Goal: Information Seeking & Learning: Learn about a topic

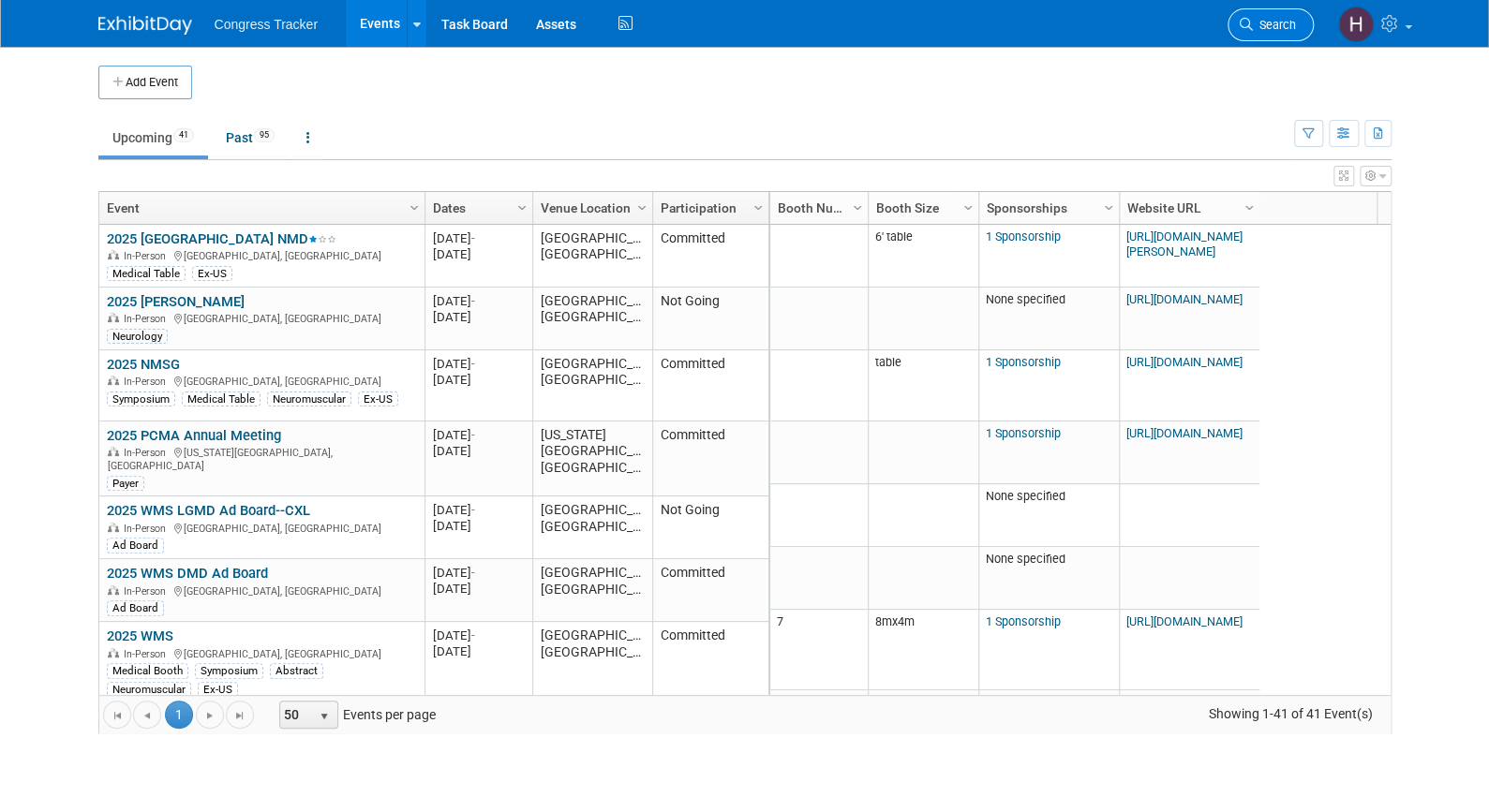
click at [1278, 30] on span "Search" at bounding box center [1274, 25] width 43 height 14
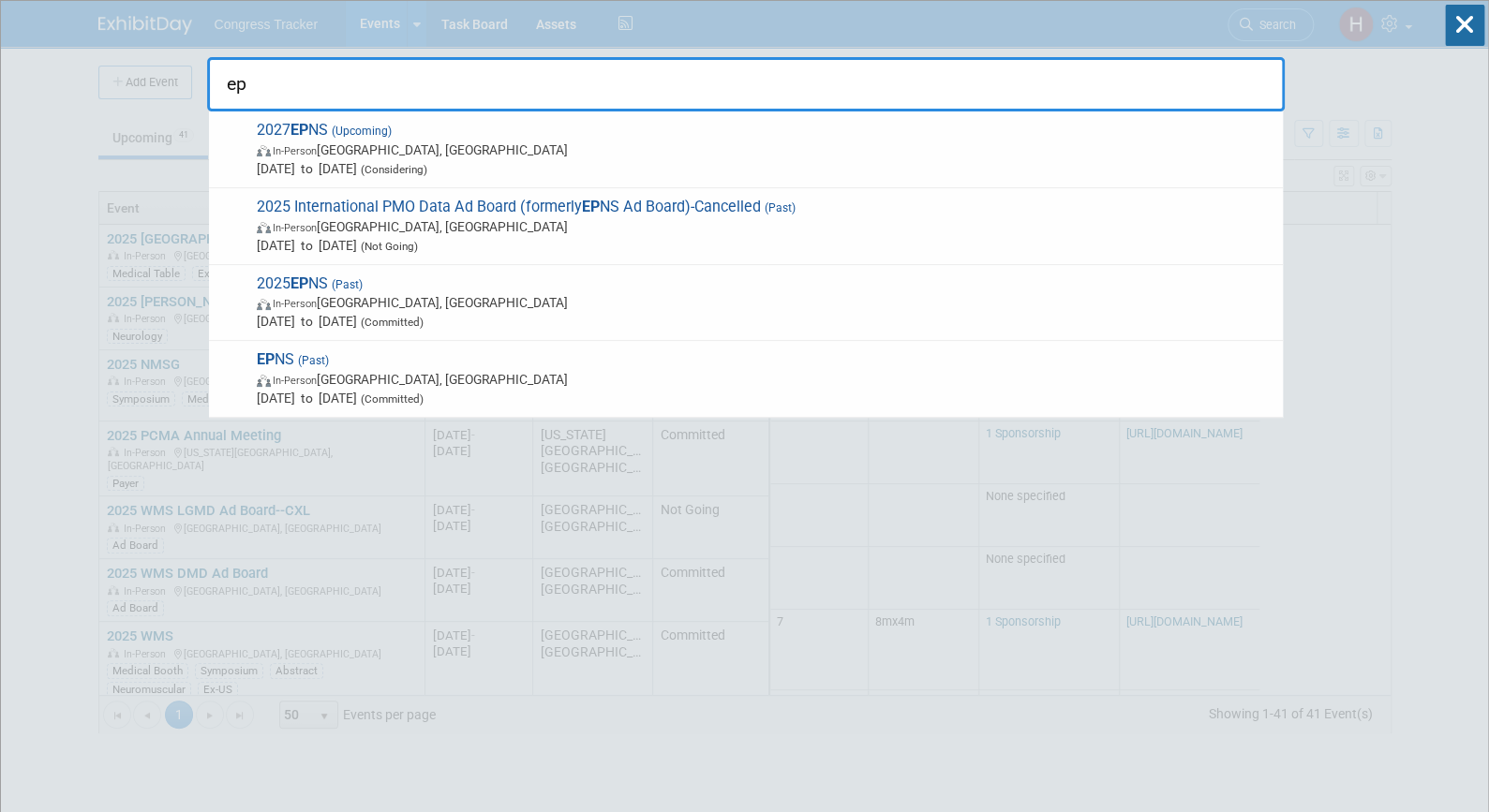
type input "e"
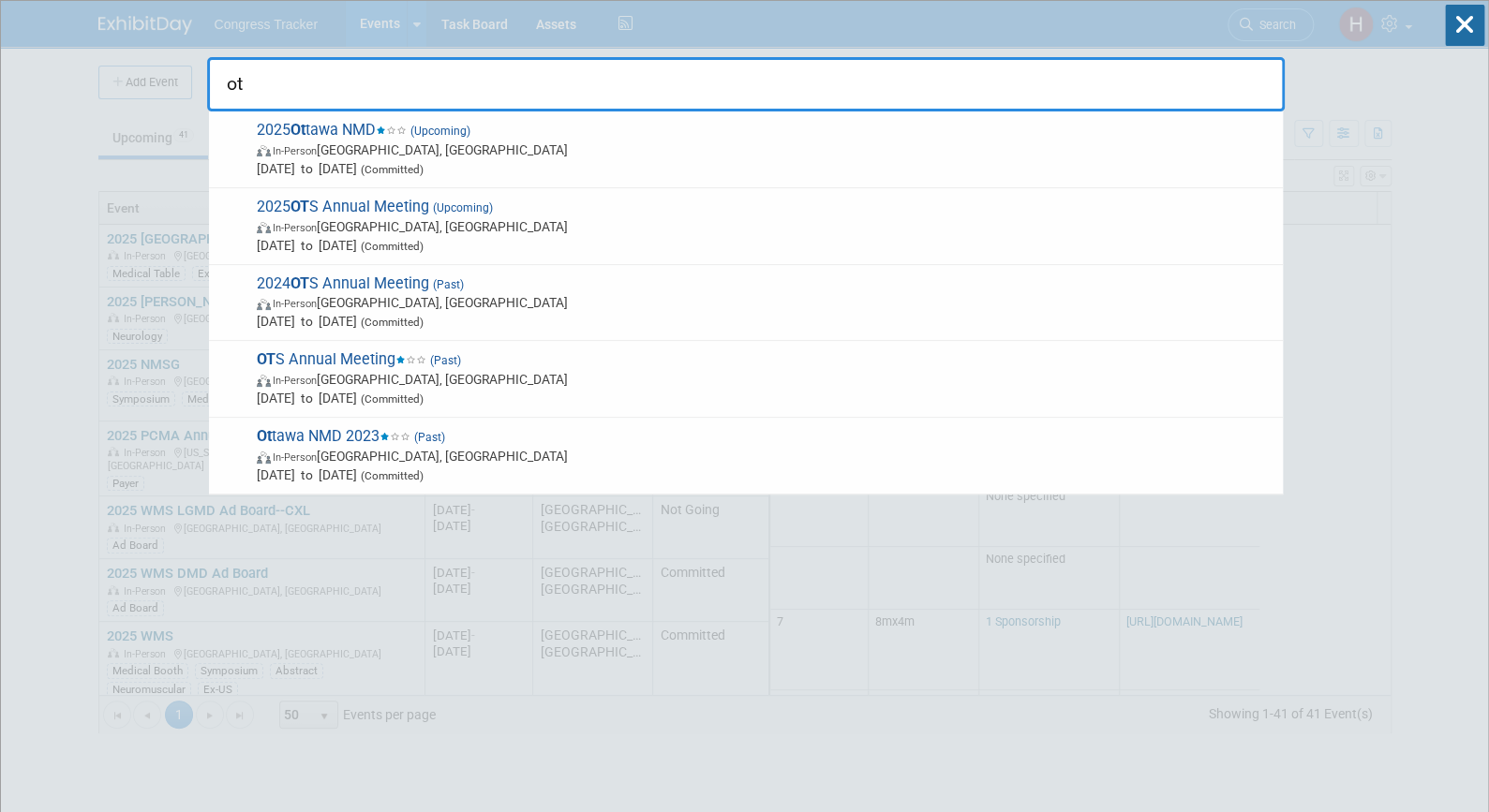
type input "o"
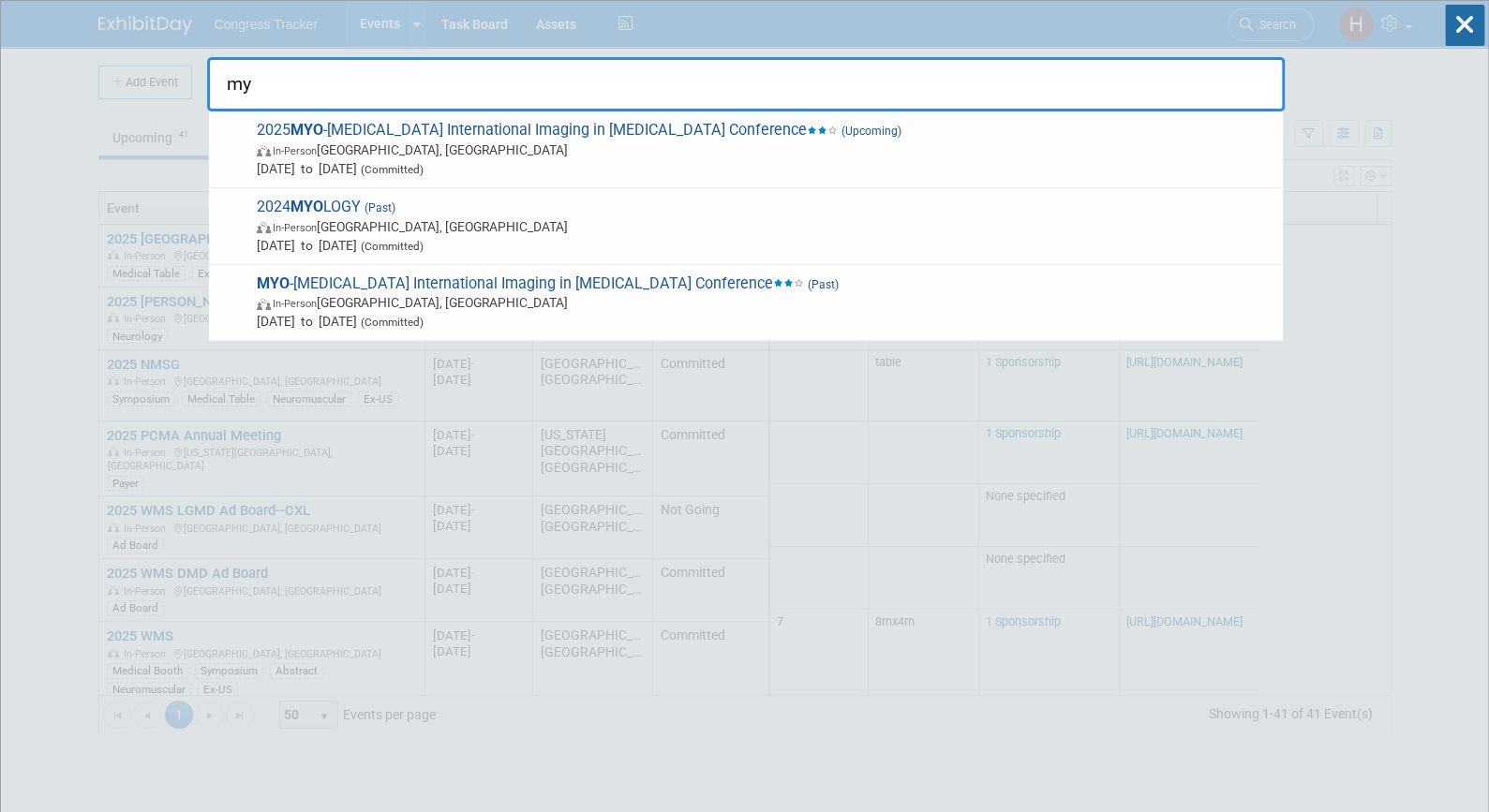
type input "m"
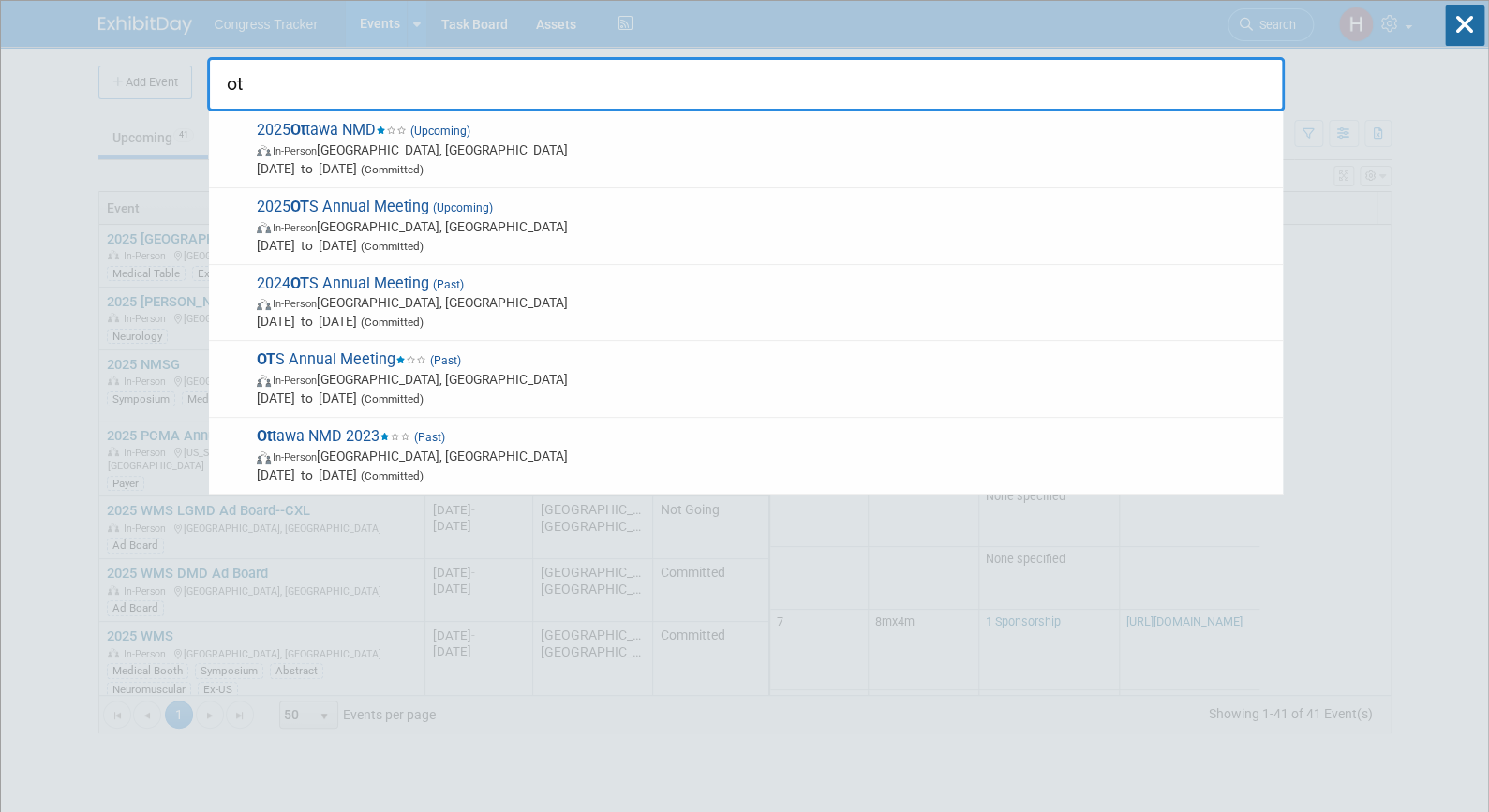
type input "o"
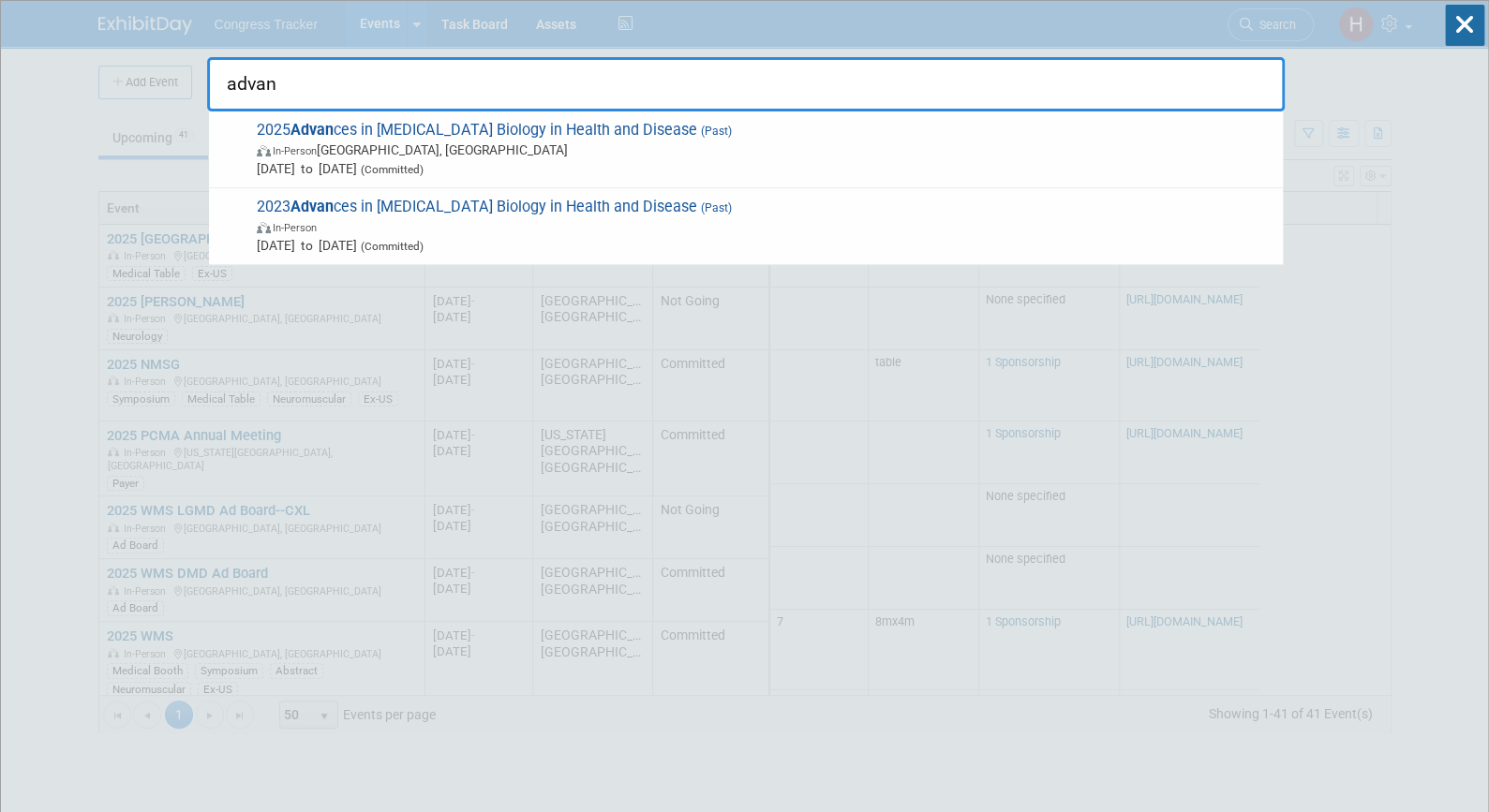
type input "advan"
click at [519, 140] on span "In-Person Gainesville, FL" at bounding box center [764, 149] width 1017 height 19
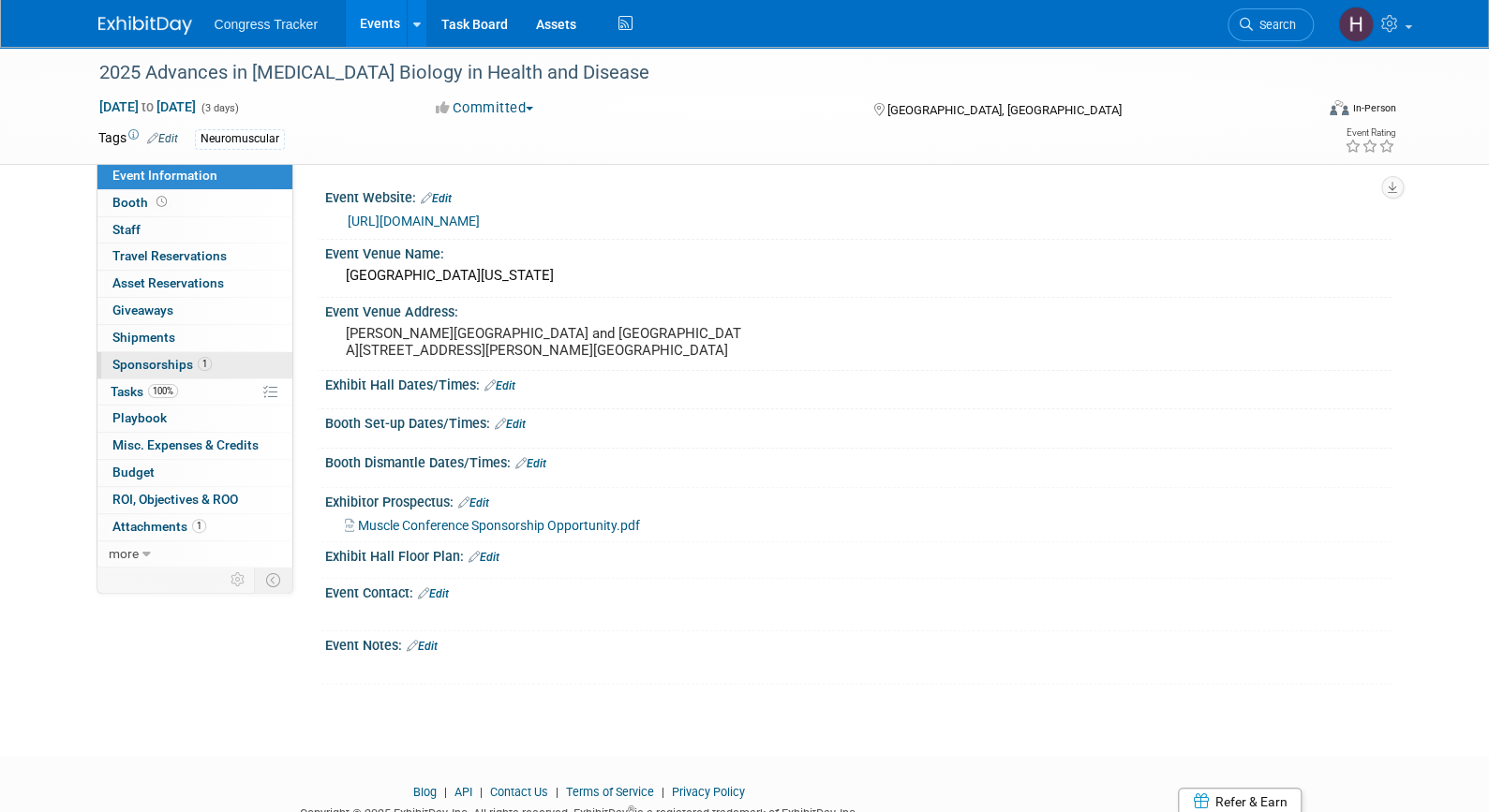
click at [172, 356] on span "Sponsorships 1" at bounding box center [161, 363] width 99 height 15
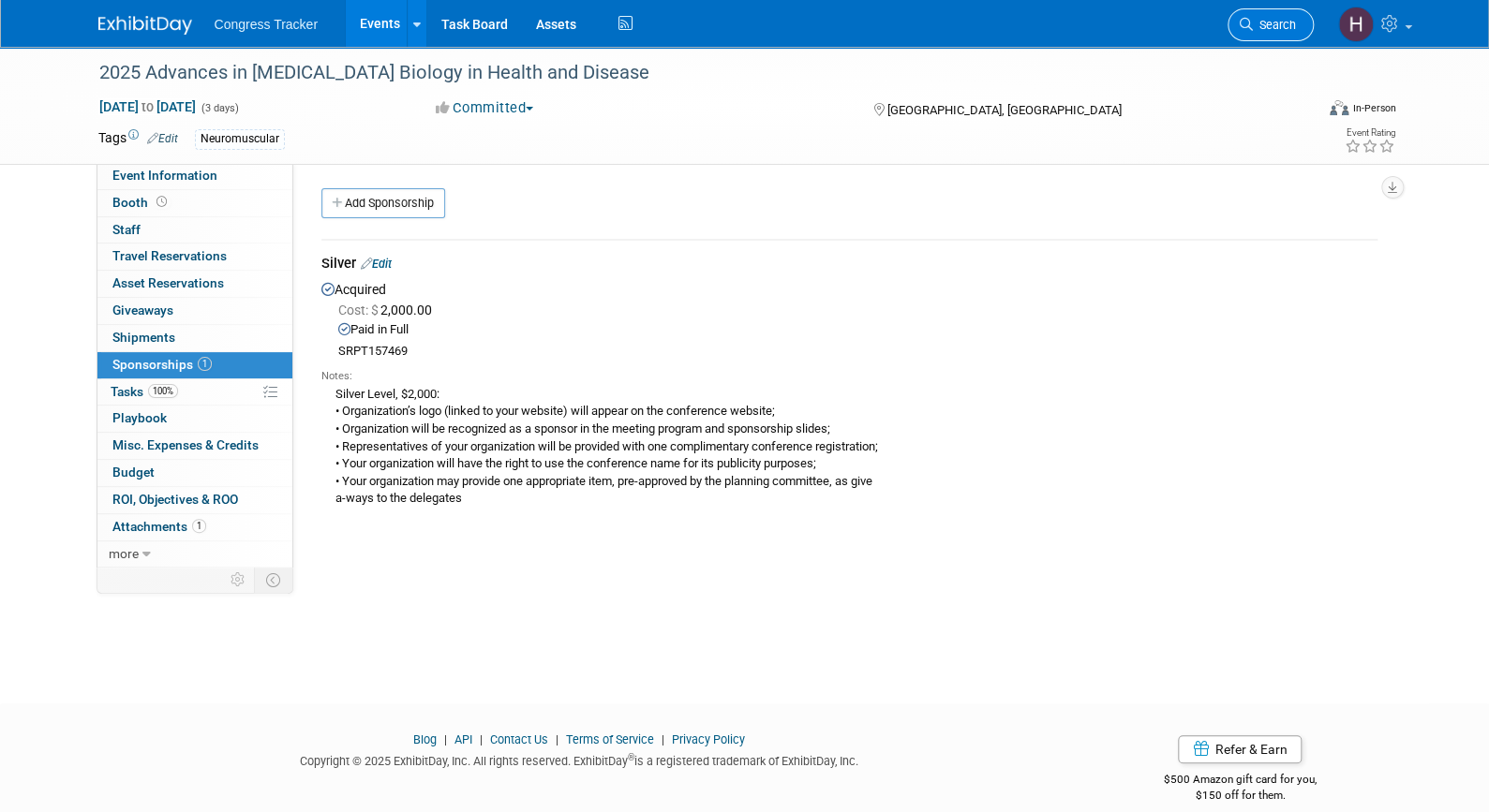
click at [1248, 26] on icon at bounding box center [1245, 24] width 13 height 13
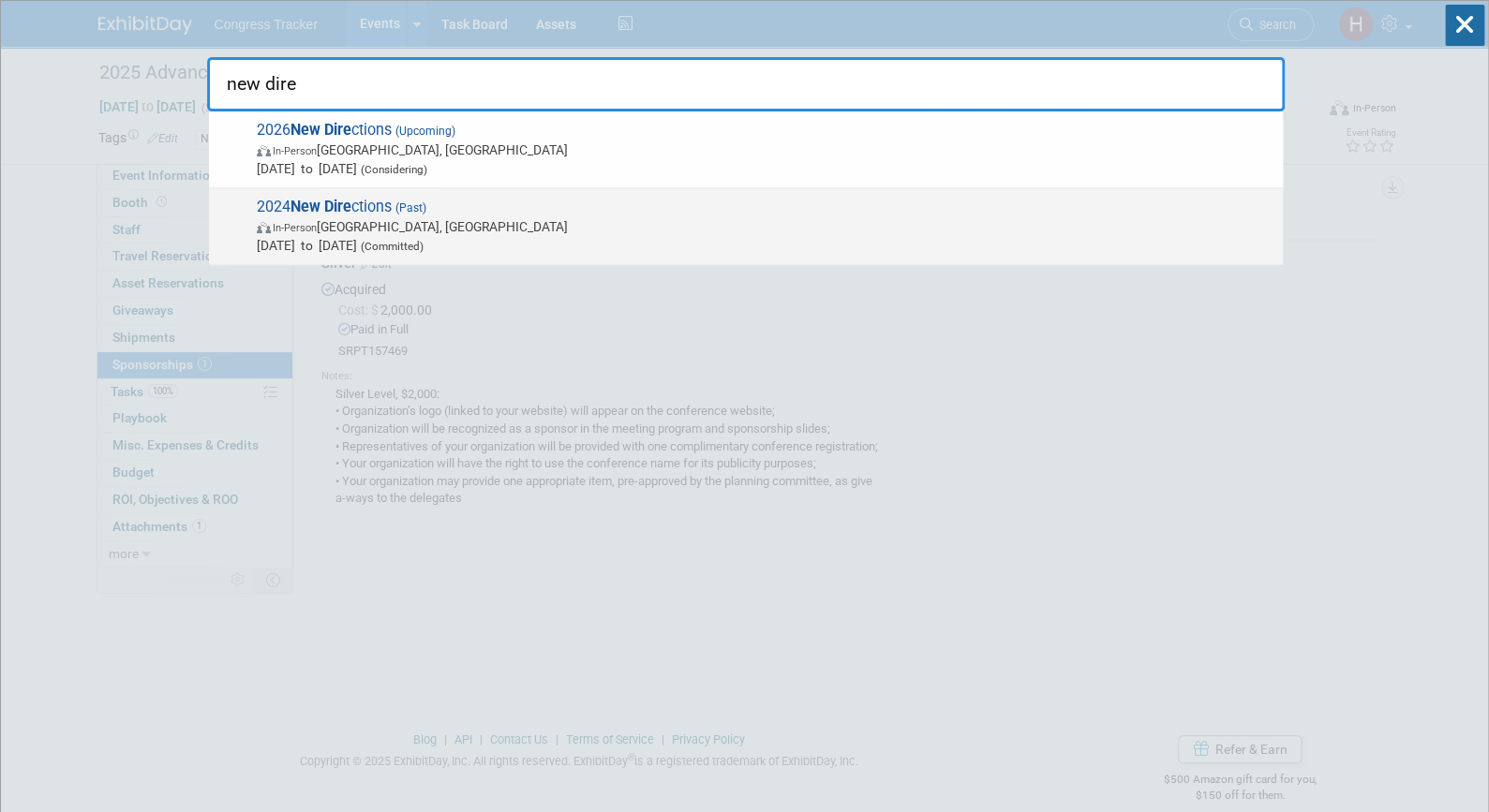
type input "new dire"
click at [1025, 258] on div "2024 New Dire ctions (Past) In-Person Fort Lauderdale, FL Jun 23, 2024 to Jun 2…" at bounding box center [745, 227] width 1074 height 77
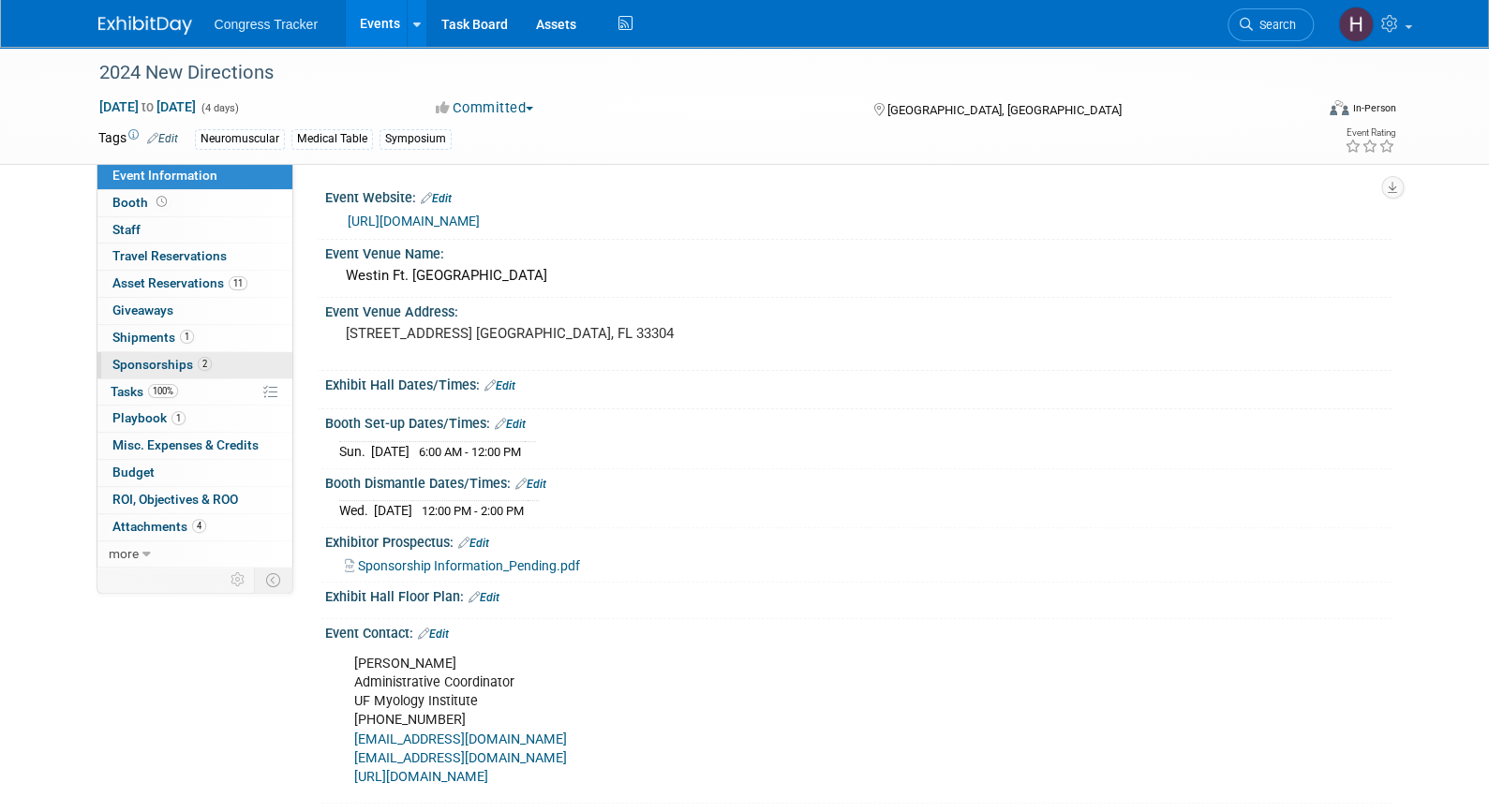
click at [128, 354] on link "2 Sponsorships 2" at bounding box center [194, 365] width 194 height 27
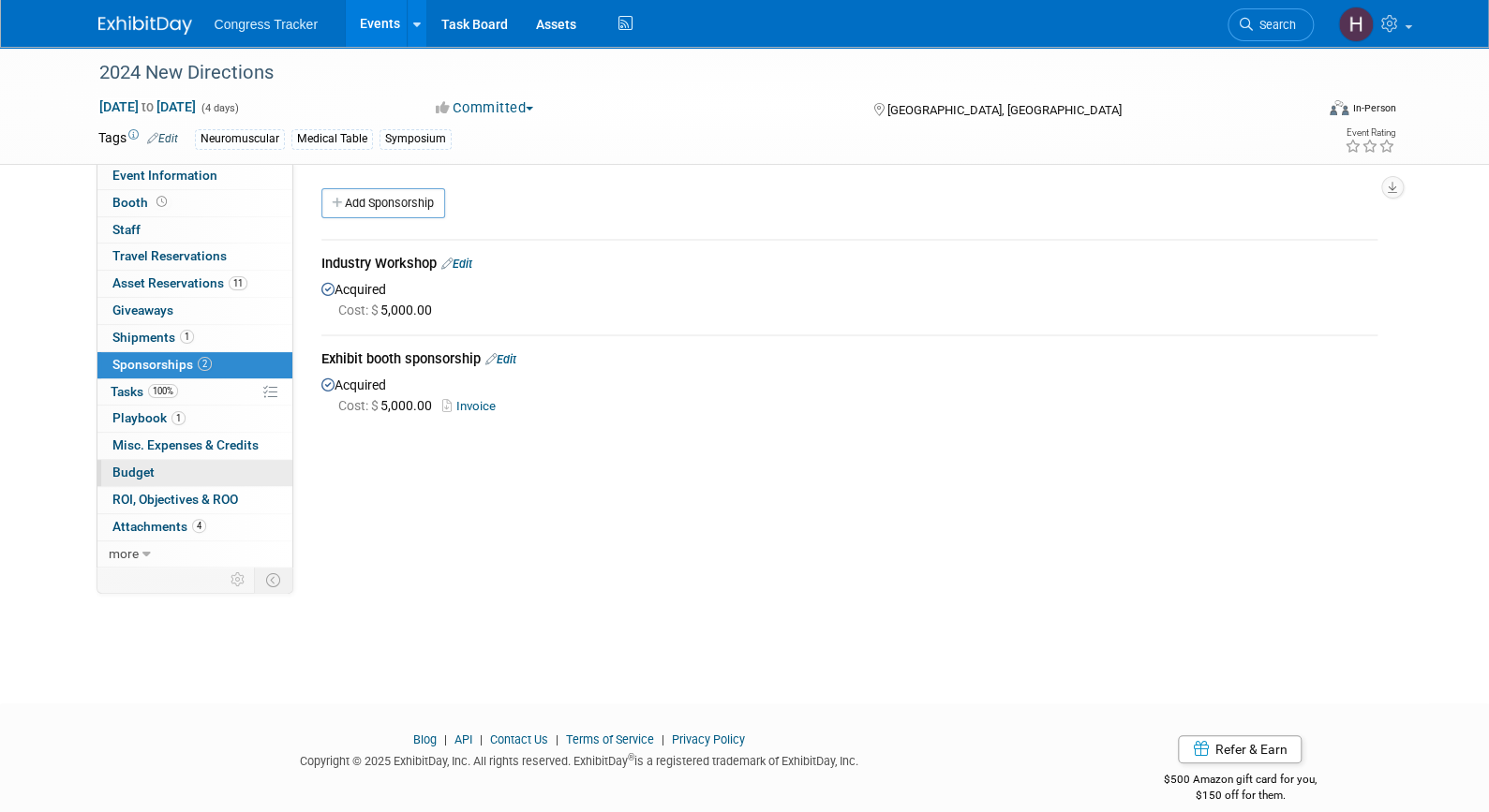
click at [129, 473] on span "Budget" at bounding box center [133, 471] width 42 height 15
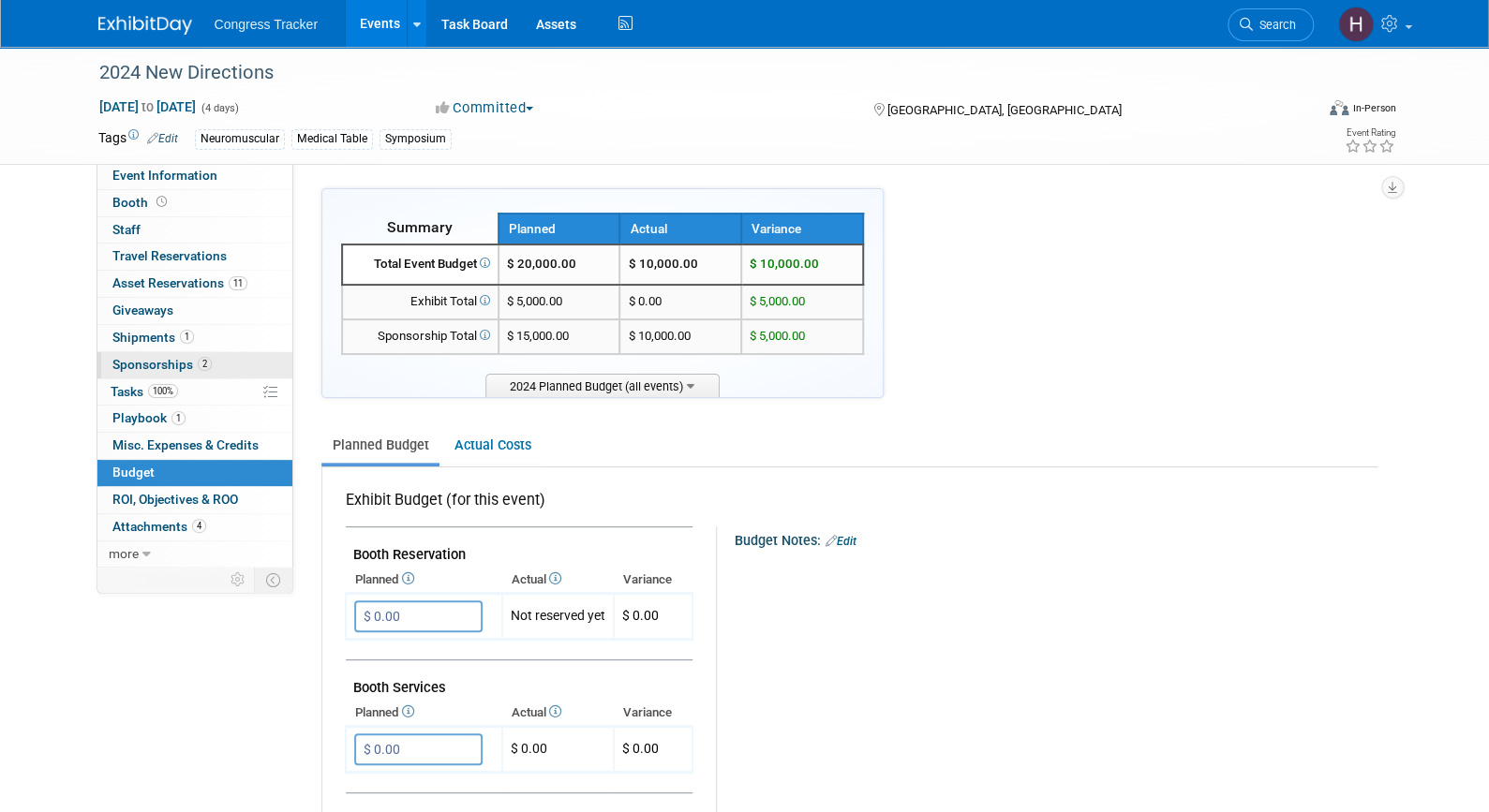
click at [156, 359] on span "Sponsorships 2" at bounding box center [161, 363] width 99 height 15
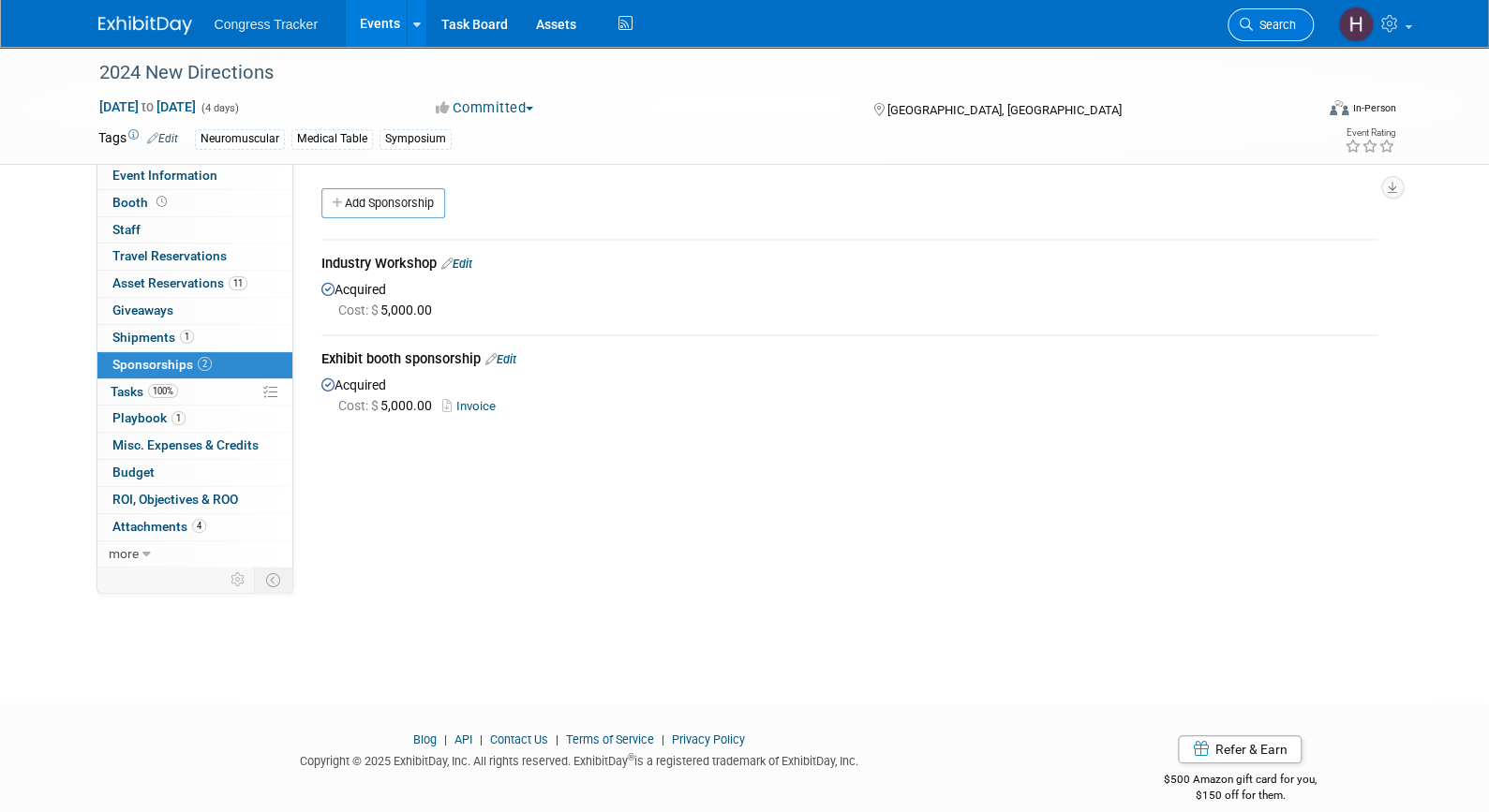
click at [1292, 24] on span "Search" at bounding box center [1274, 25] width 43 height 14
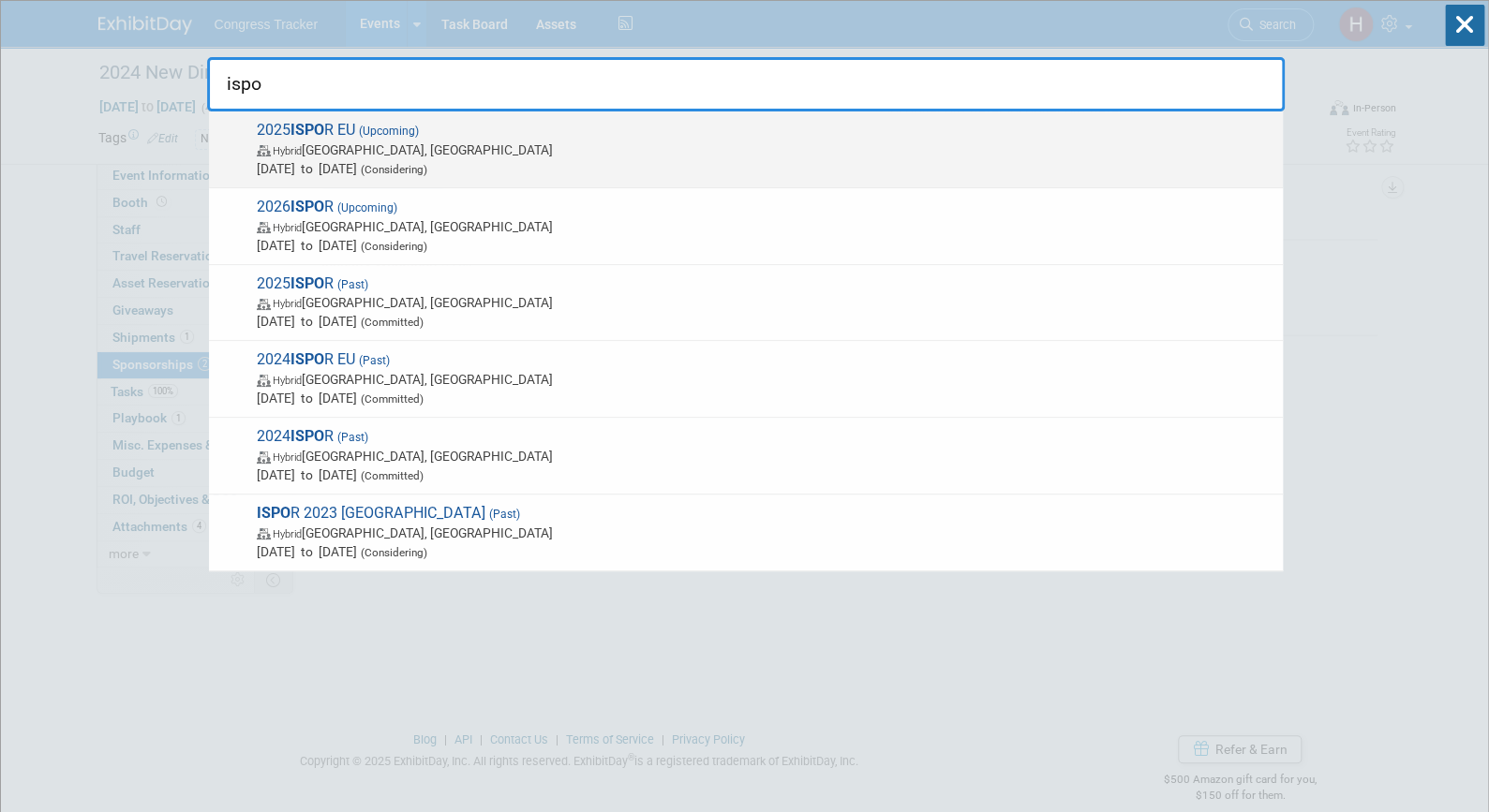
type input "ispo"
click at [427, 166] on span "(Considering)" at bounding box center [392, 169] width 71 height 13
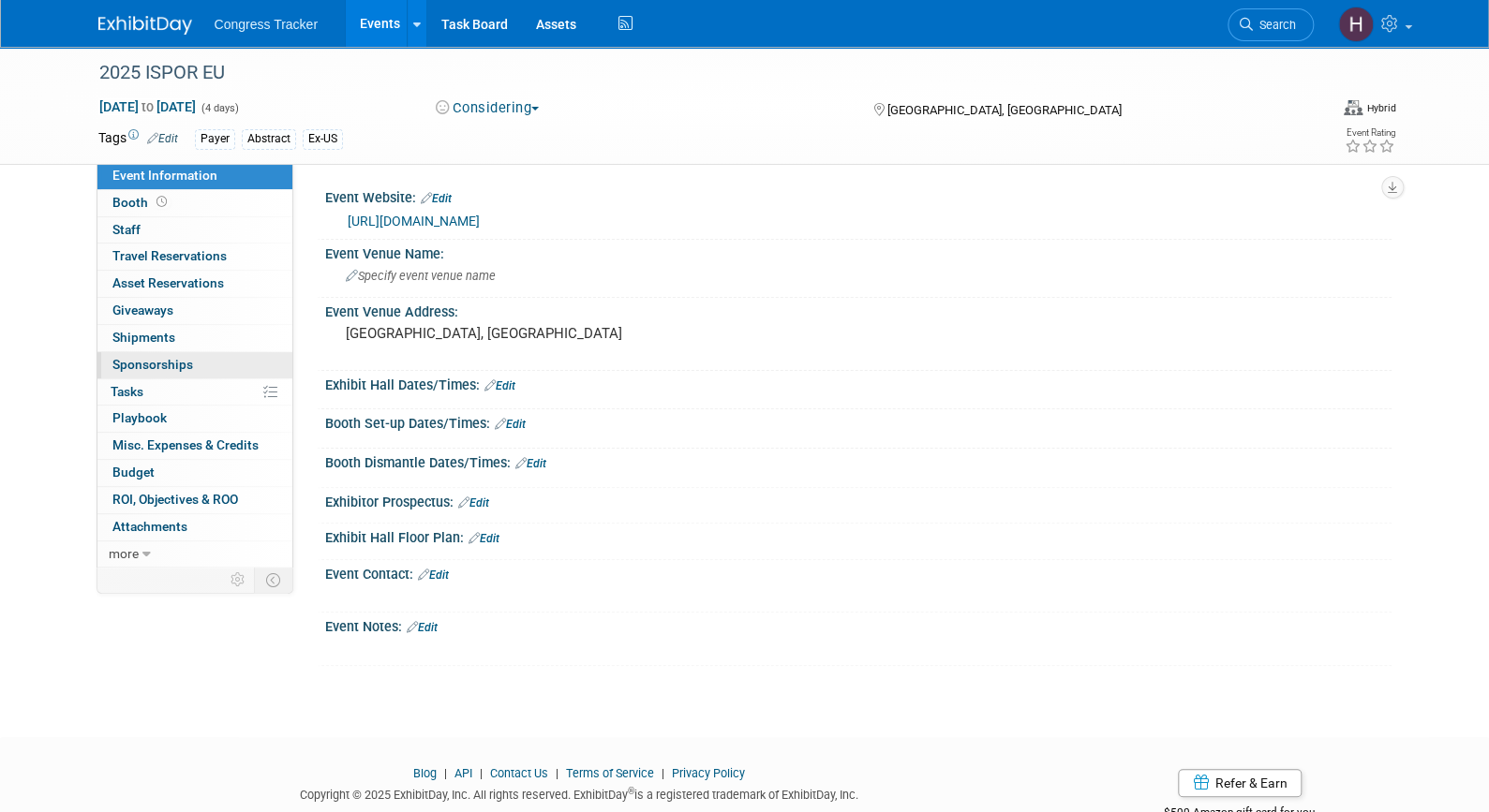
click at [222, 362] on link "0 Sponsorships 0" at bounding box center [194, 365] width 194 height 27
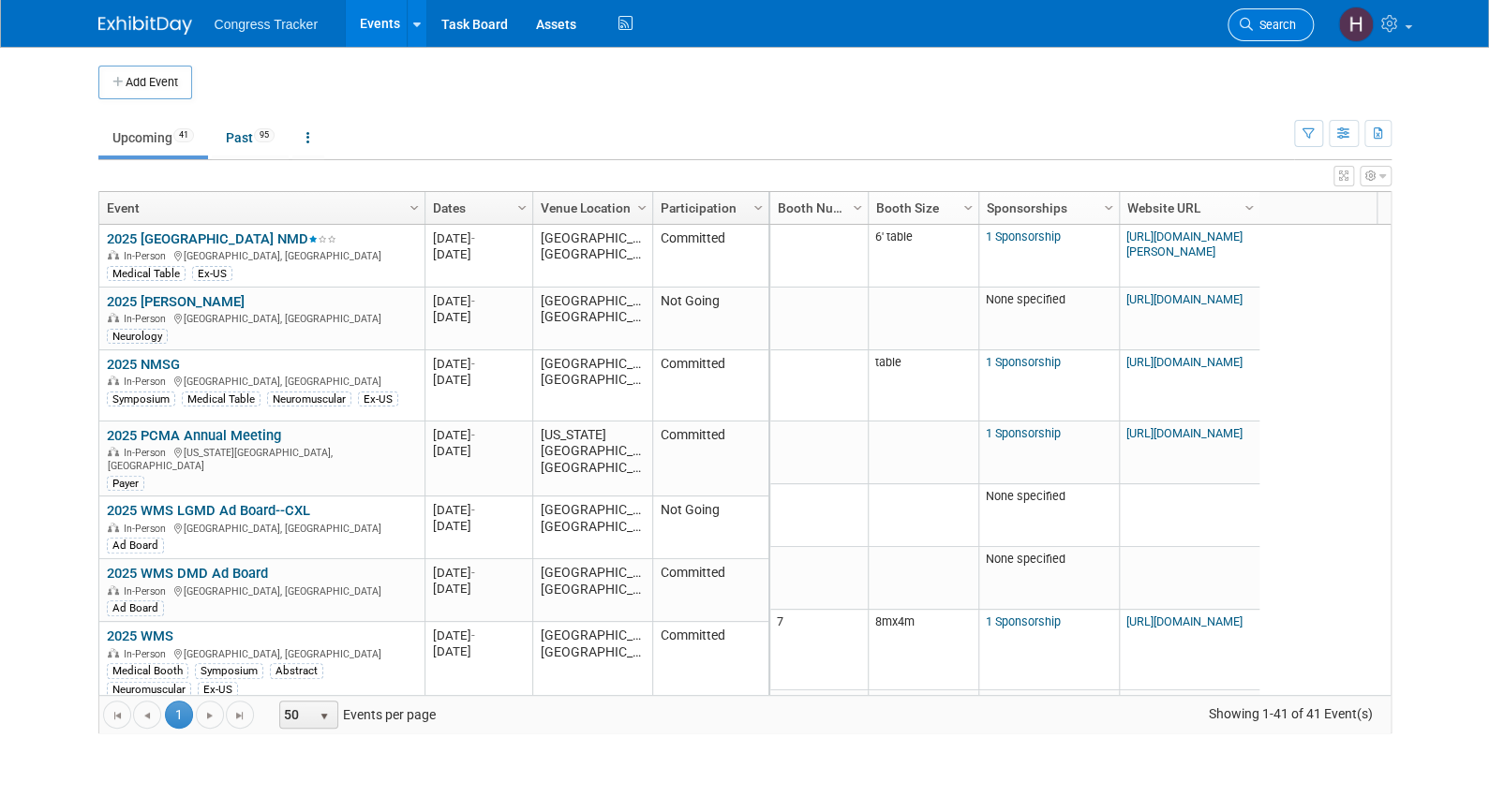
click at [1290, 29] on span "Search" at bounding box center [1274, 25] width 43 height 14
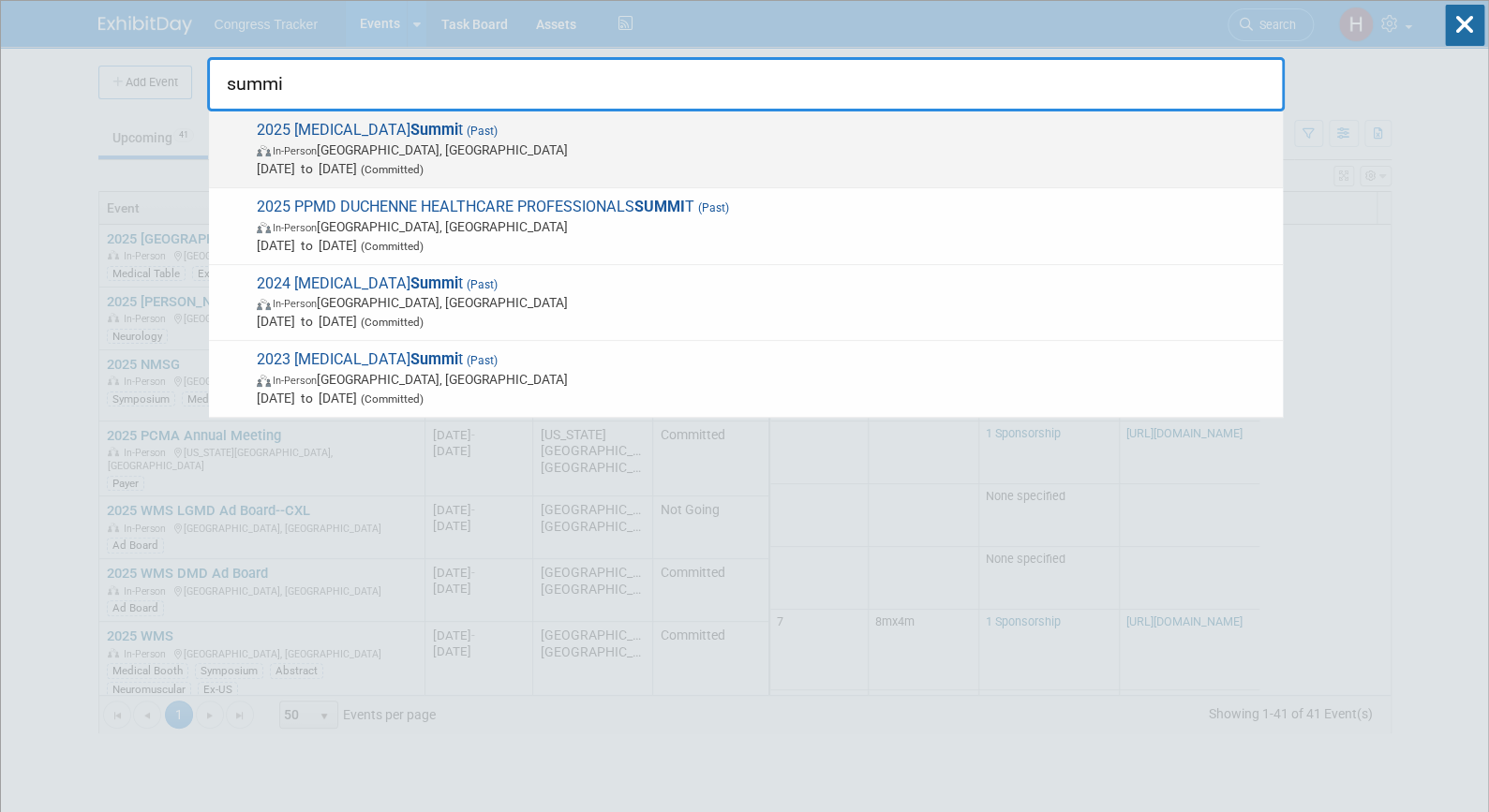
type input "summi"
click at [380, 125] on span "2025 Gene Therapy Summi t (Past) In-Person Tucson, AZ Jan 28, 2025 to Jan 30, 2…" at bounding box center [762, 149] width 1022 height 57
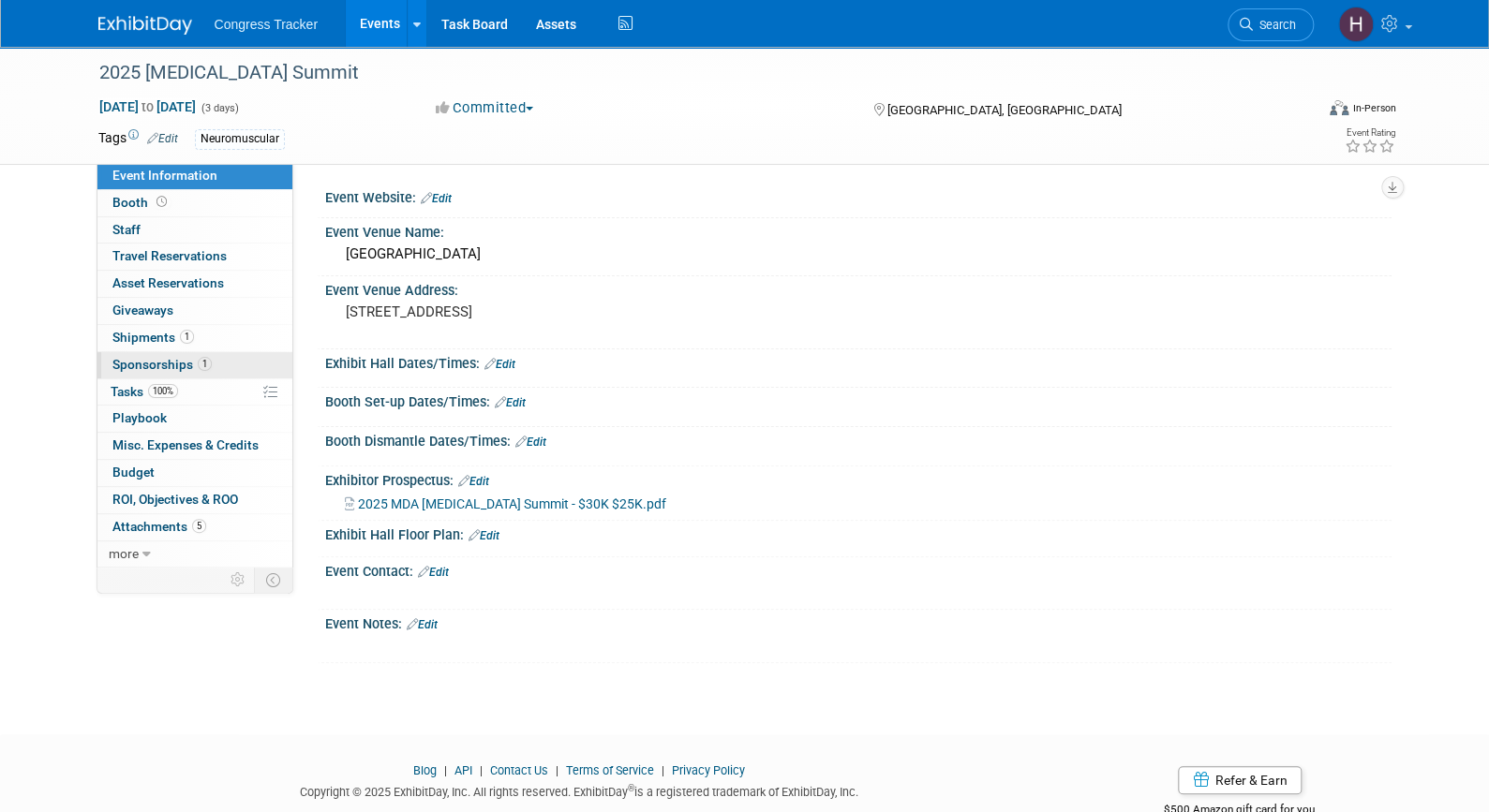
click at [170, 370] on span "Sponsorships 1" at bounding box center [161, 363] width 99 height 15
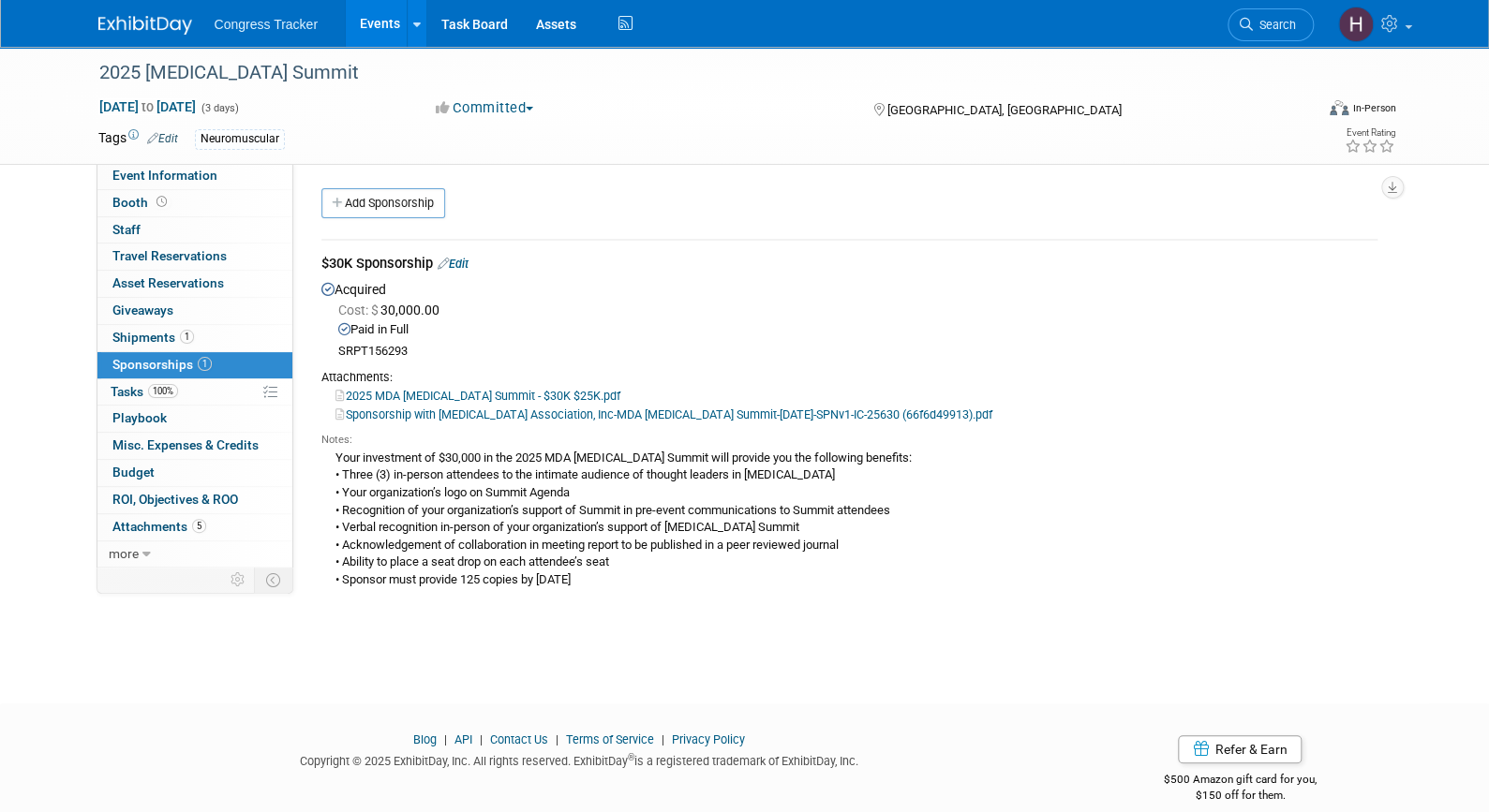
click at [430, 394] on link "2025 MDA Gene Therapy Summit - $30K $25K.pdf" at bounding box center [477, 396] width 285 height 14
click at [1276, 13] on link "Search" at bounding box center [1271, 25] width 86 height 32
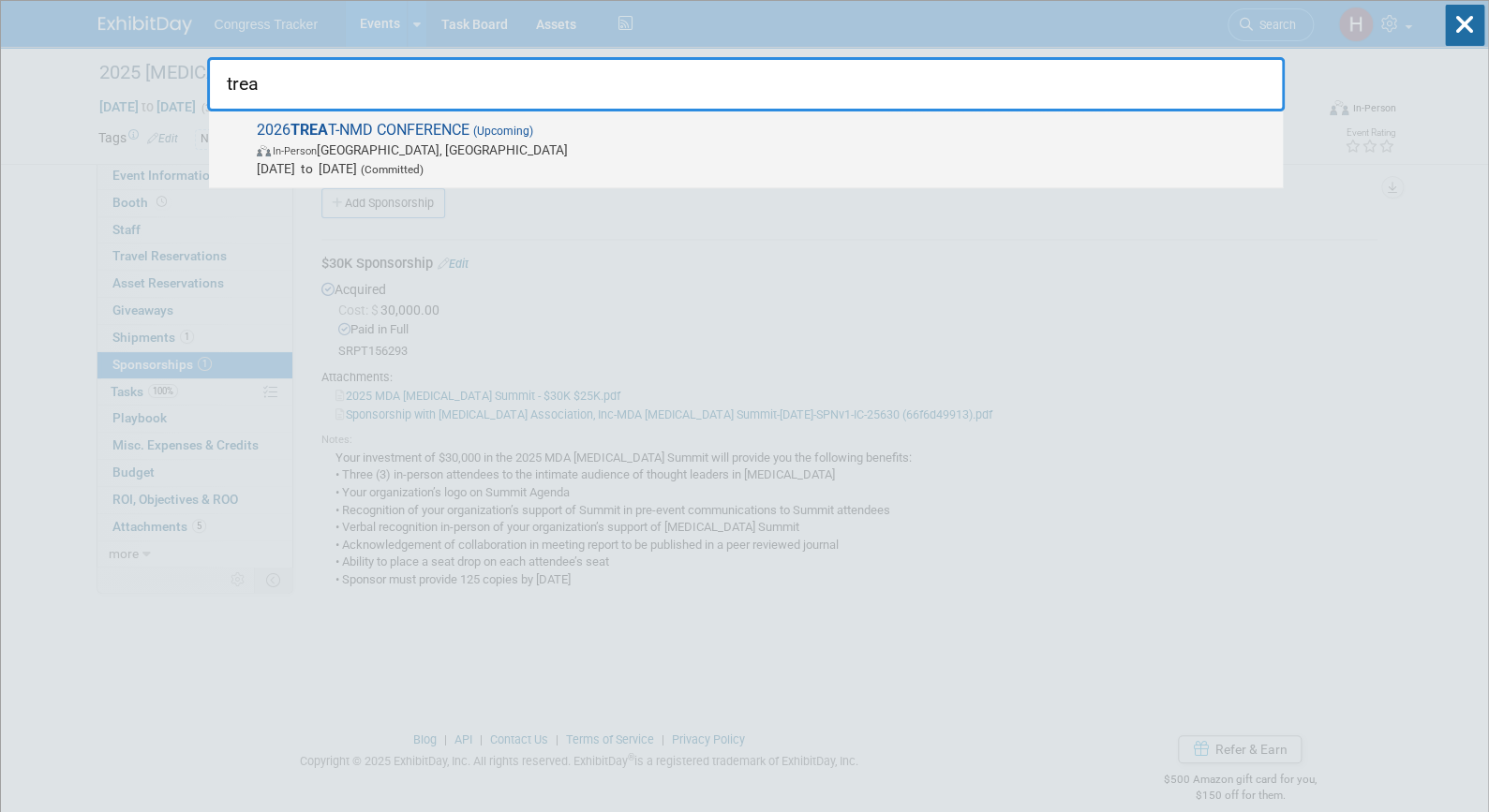
type input "trea"
click at [1015, 143] on span "In-Person Lisbon, Portugal" at bounding box center [764, 149] width 1017 height 19
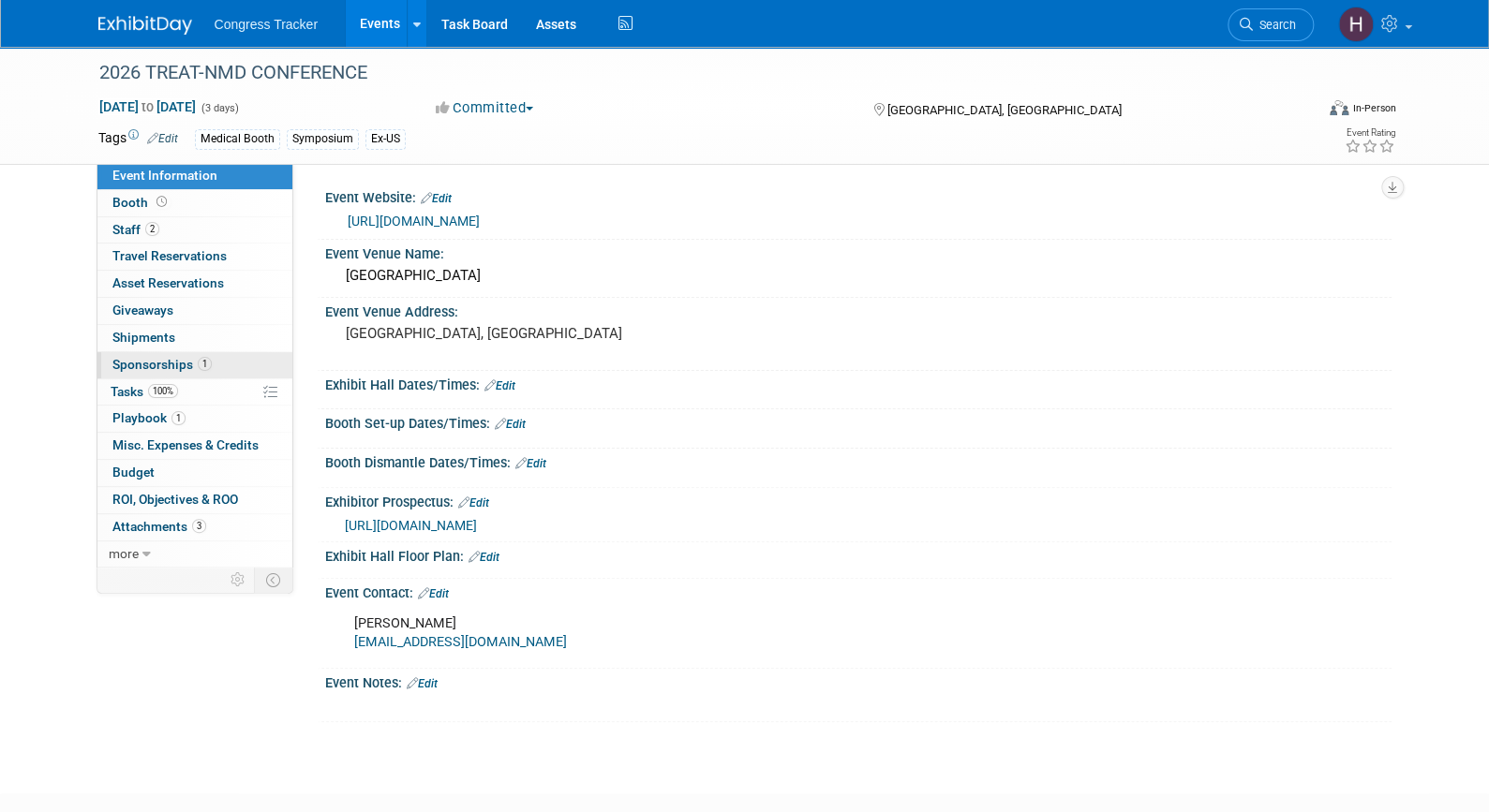
click at [135, 367] on span "Sponsorships 1" at bounding box center [161, 363] width 99 height 15
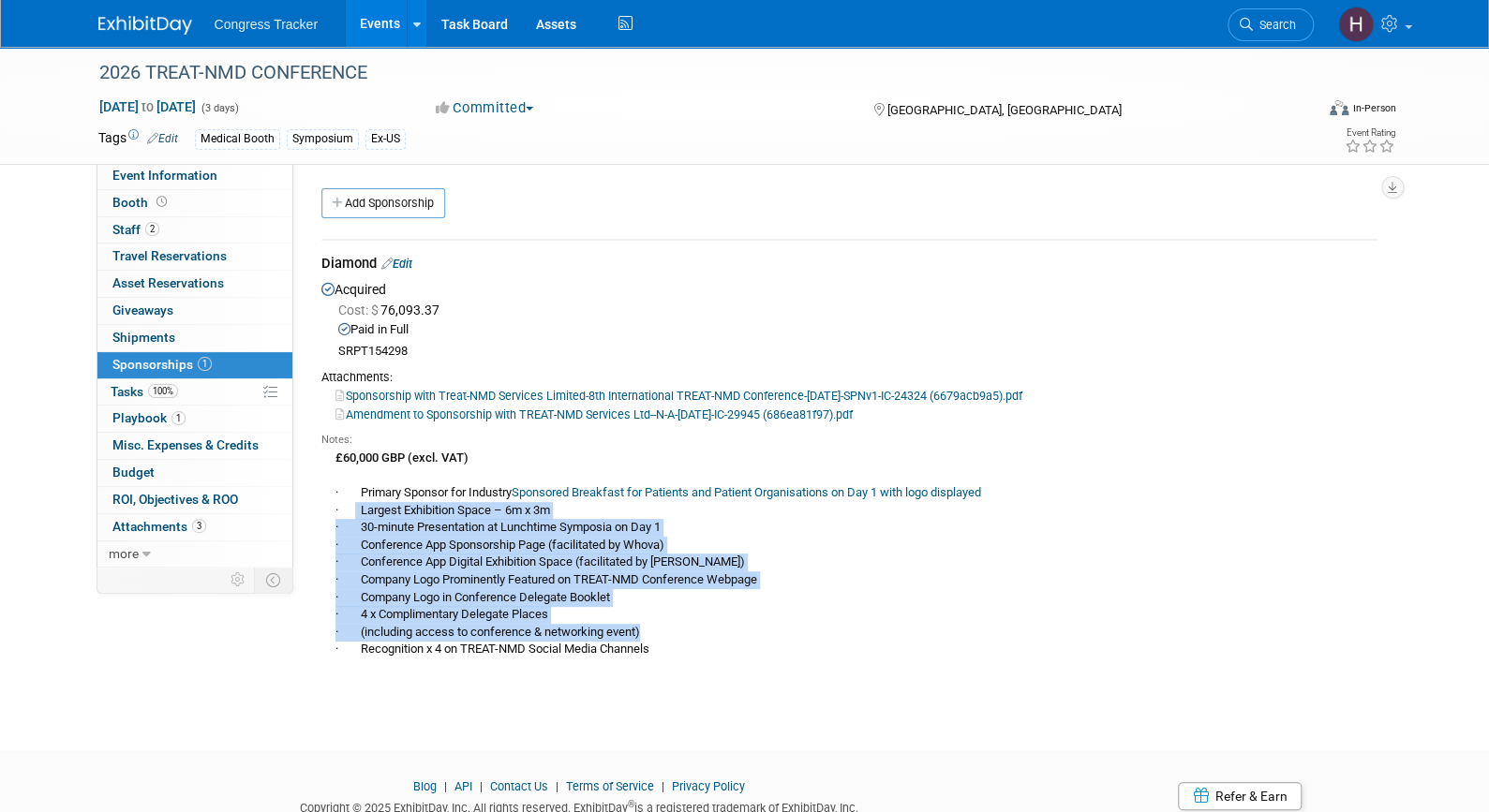
drag, startPoint x: 664, startPoint y: 639, endPoint x: 357, endPoint y: 513, distance: 331.9
click at [357, 513] on div "£60,000 GBP (excl. VAT) · Primary Sponsor for Industry Sponsored Breakfast for …" at bounding box center [849, 553] width 1056 height 211
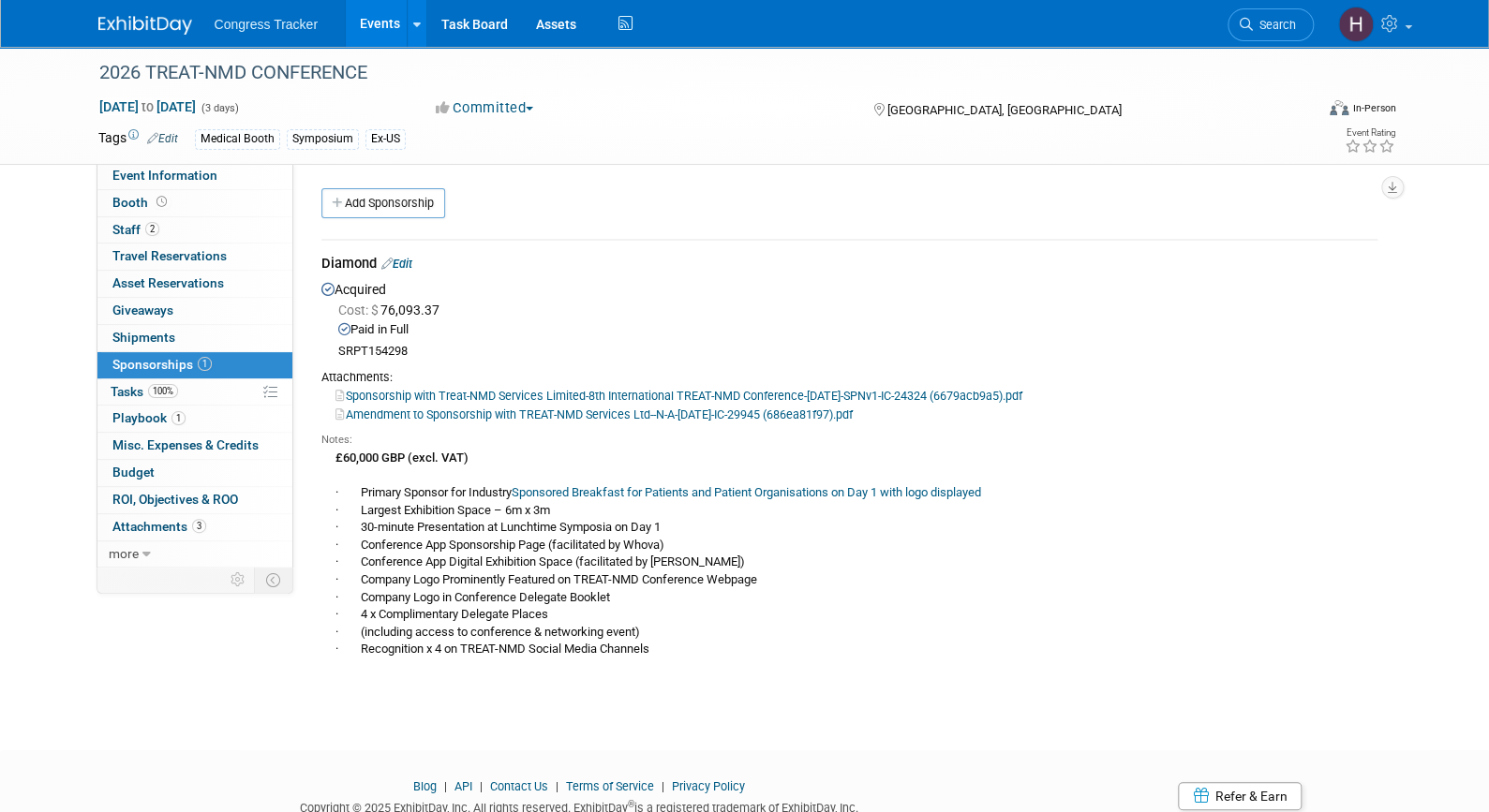
click at [709, 658] on div "Notes: £60,000 GBP (excl. VAT) · Primary Sponsor for Industry Sponsored Breakfa…" at bounding box center [849, 543] width 1056 height 241
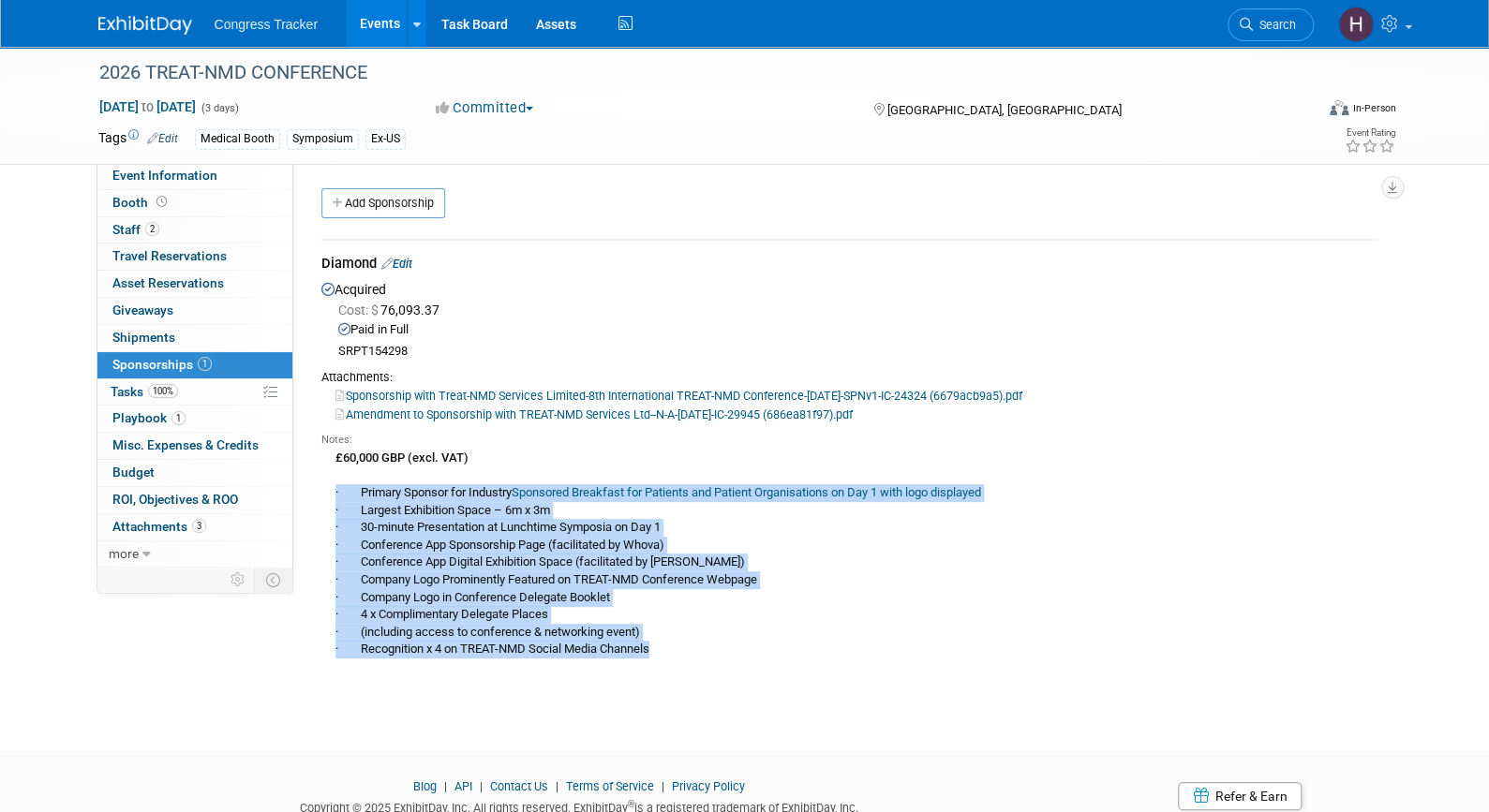
drag, startPoint x: 665, startPoint y: 652, endPoint x: 320, endPoint y: 492, distance: 380.3
click at [321, 492] on div "£60,000 GBP (excl. VAT) · Primary Sponsor for Industry Sponsored Breakfast for …" at bounding box center [849, 553] width 1056 height 211
copy div "· Primary Sponsor for Industry Sponsored Breakfast for Patients and Patient Org…"
click at [1269, 14] on link "Search" at bounding box center [1271, 25] width 86 height 32
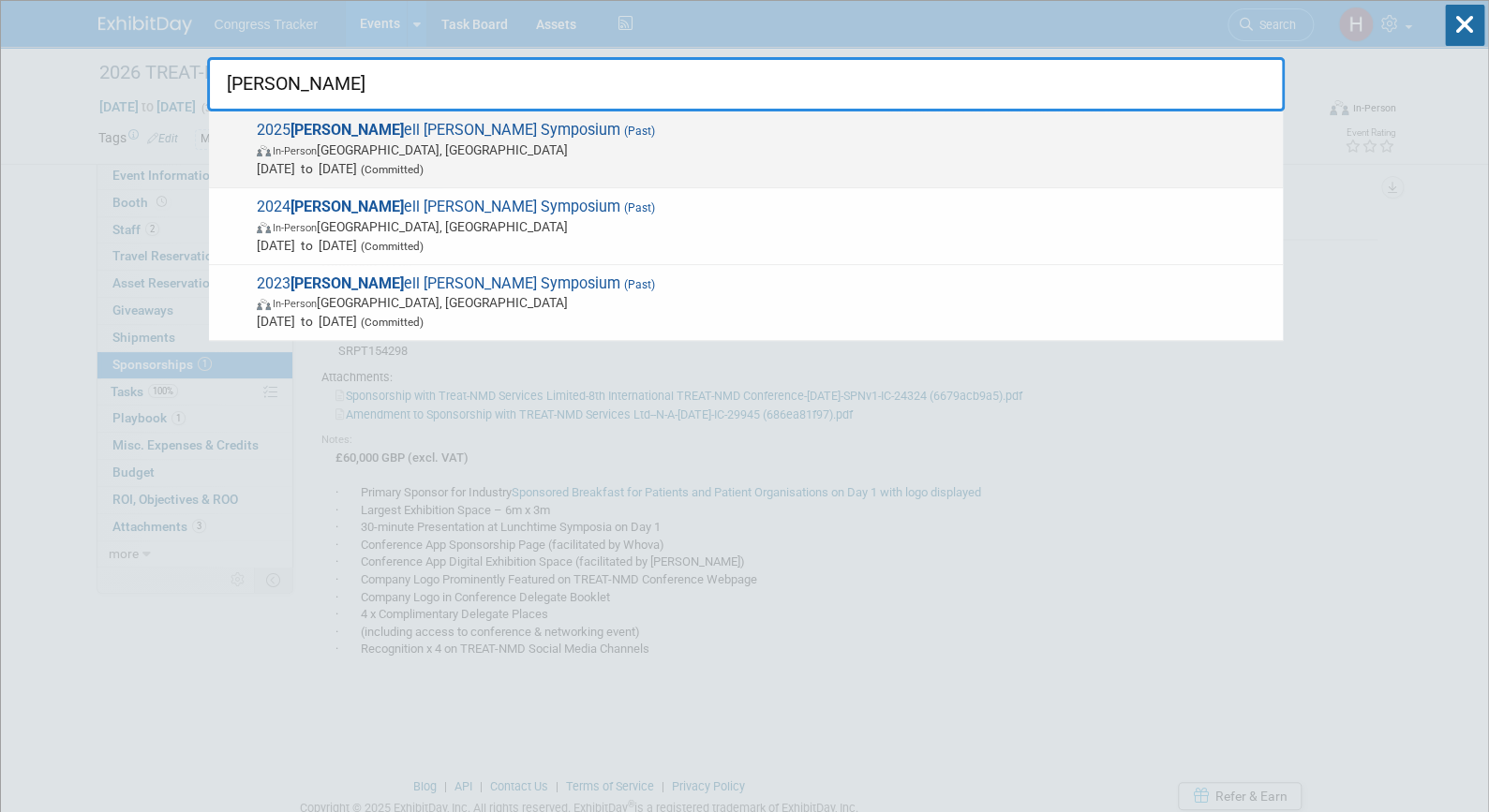
type input "carr"
click at [483, 140] on span "In-Person Dallas, TX" at bounding box center [764, 149] width 1017 height 19
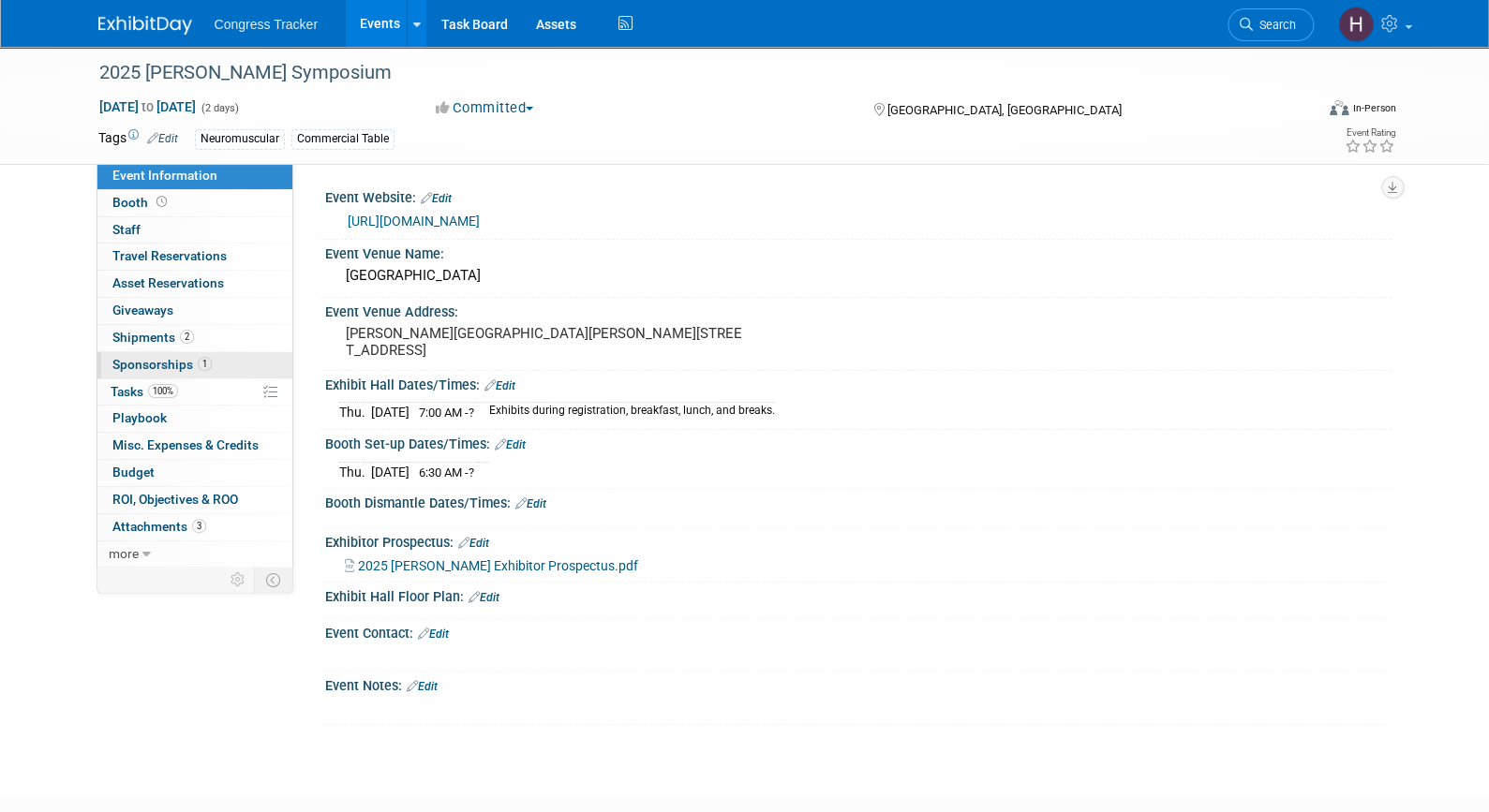
click at [159, 368] on span "Sponsorships 1" at bounding box center [161, 363] width 99 height 15
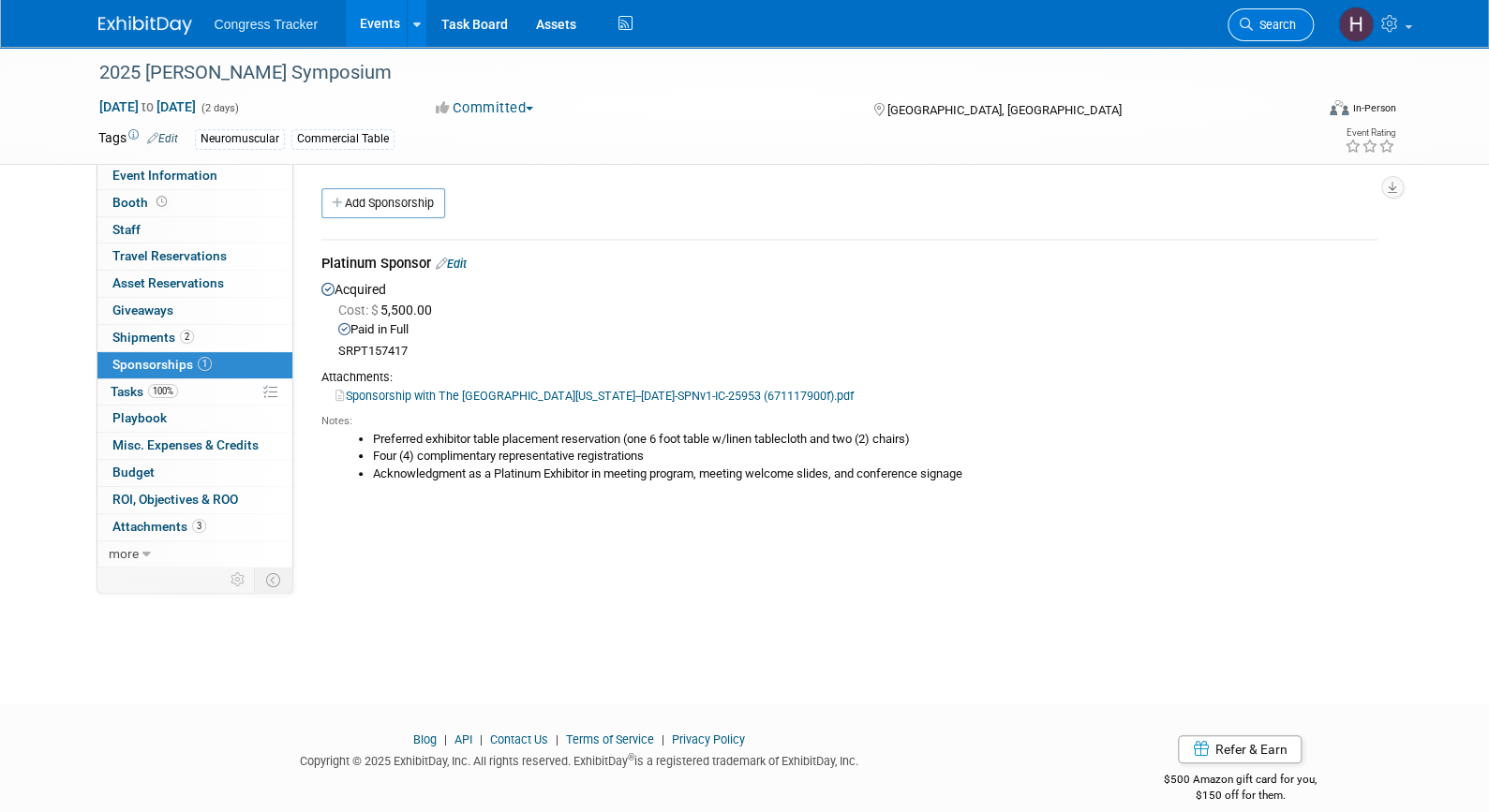
click at [1249, 18] on icon at bounding box center [1245, 24] width 13 height 13
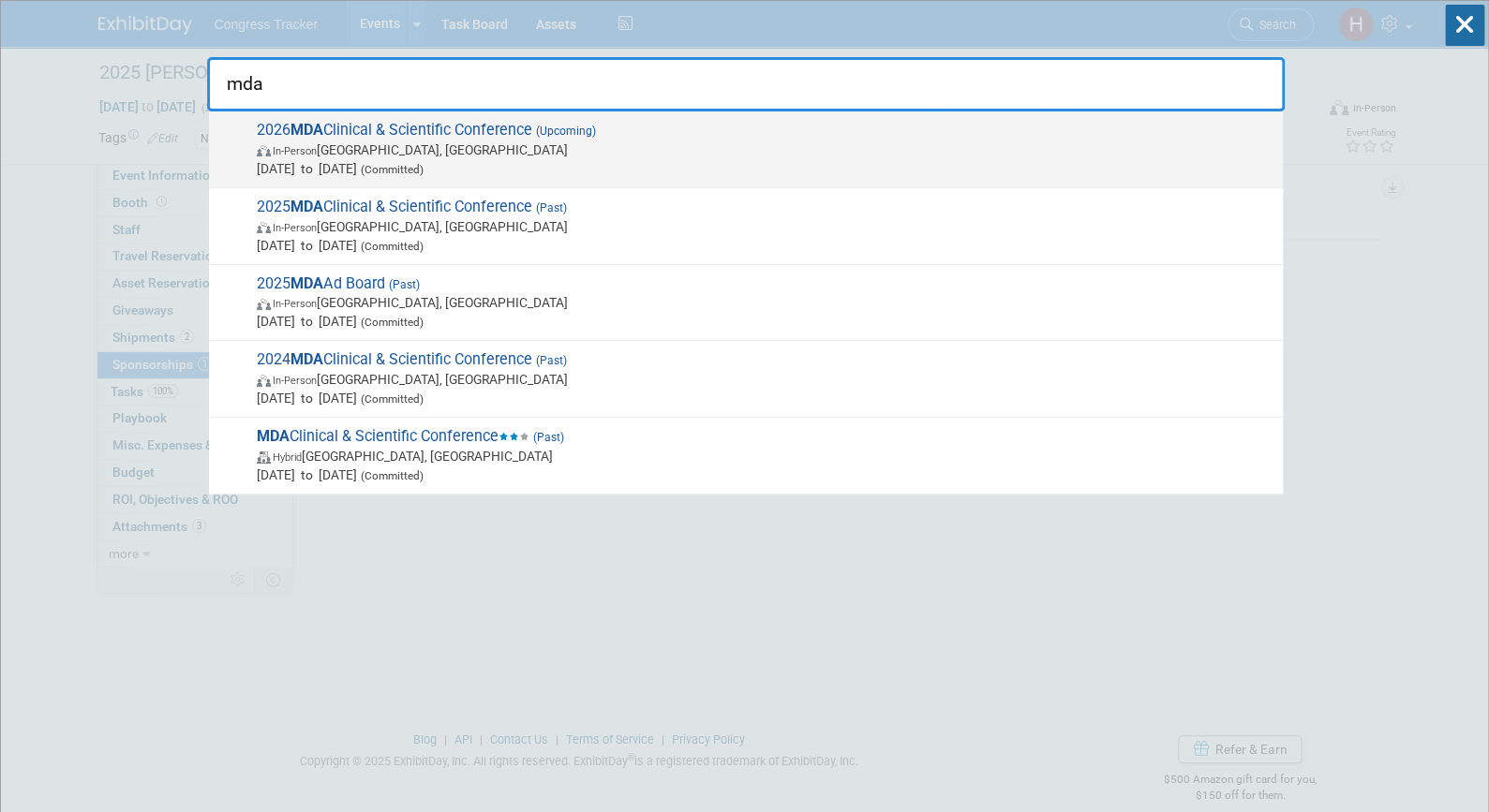
type input "mda"
click at [1098, 144] on span "In-Person Orlando, FL" at bounding box center [764, 149] width 1017 height 19
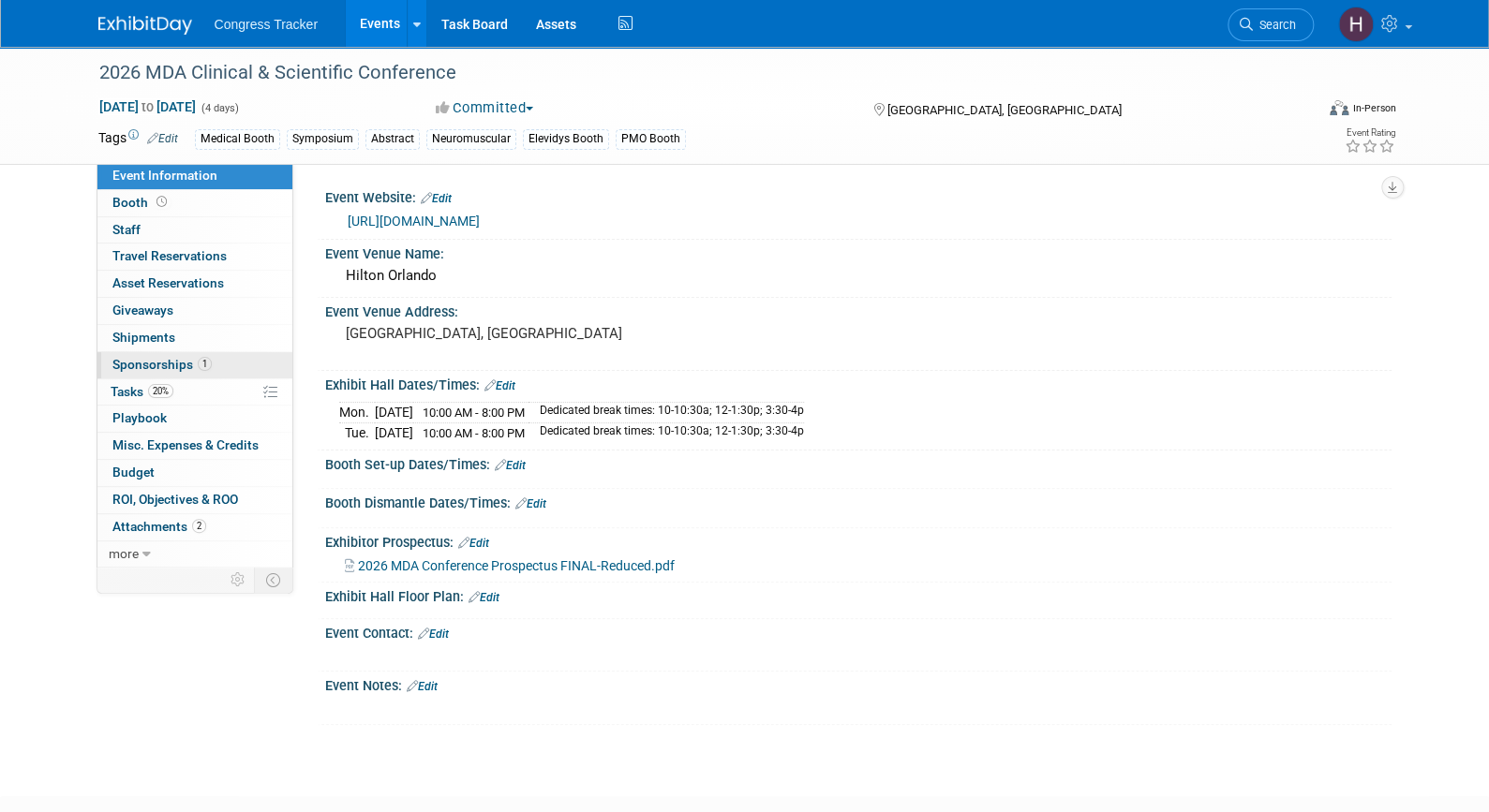
click at [211, 365] on link "1 Sponsorships 1" at bounding box center [194, 365] width 194 height 27
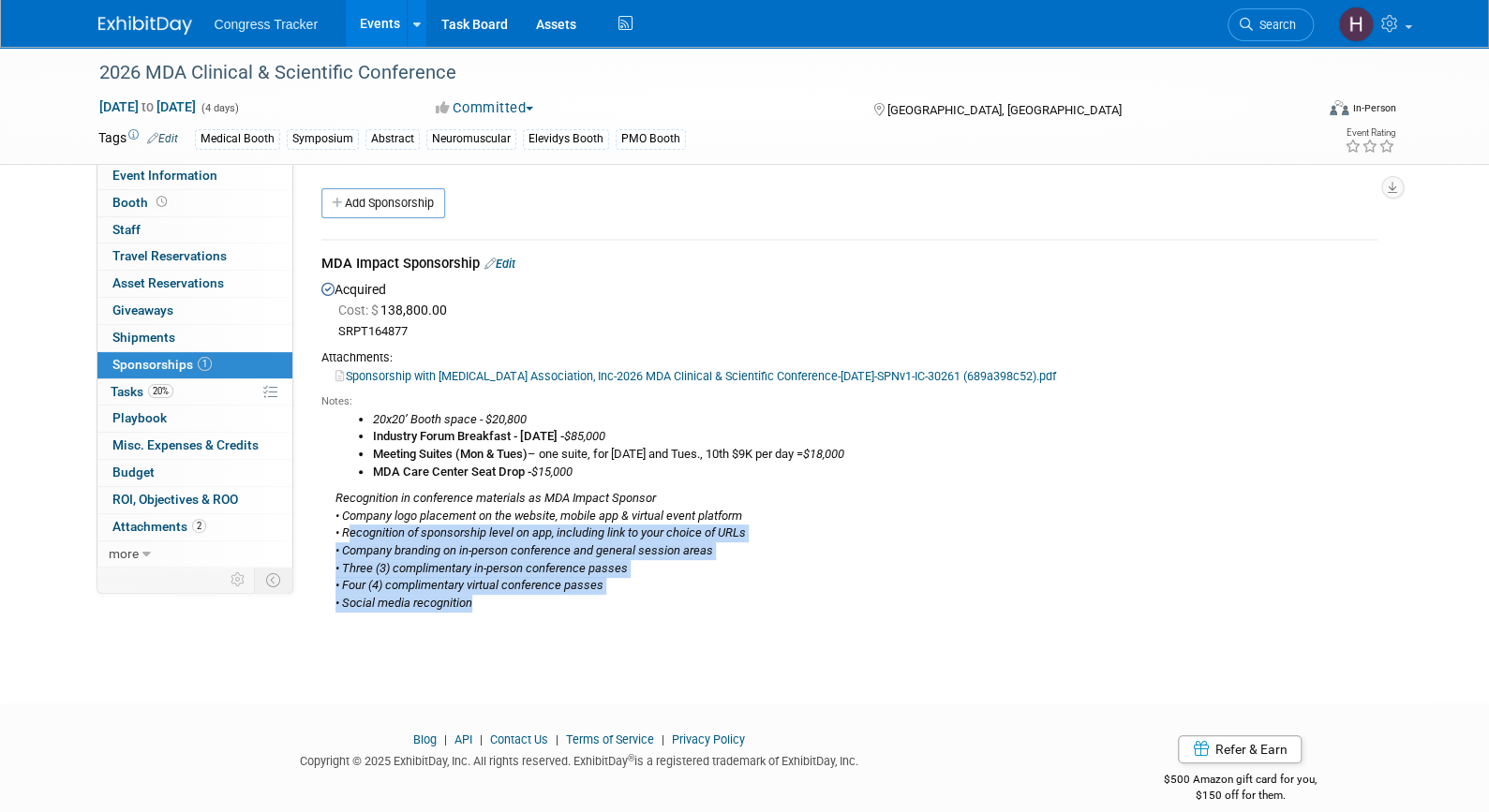
drag, startPoint x: 491, startPoint y: 599, endPoint x: 352, endPoint y: 532, distance: 154.3
click at [352, 532] on div "20x20’ Booth space - $20,800 Industry Forum Breakfast - Monday - $85,000 Meetin…" at bounding box center [849, 511] width 1056 height 203
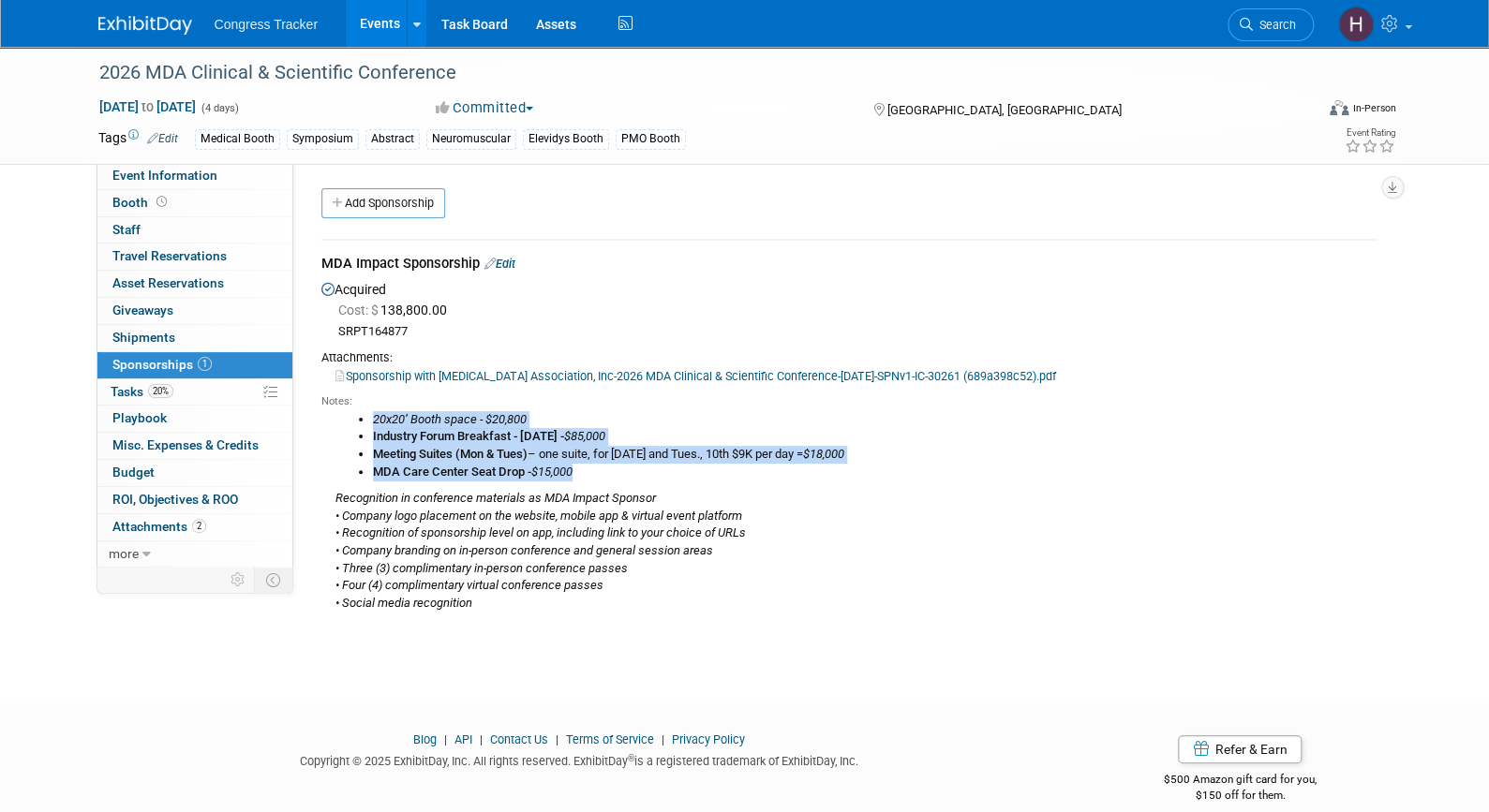
drag, startPoint x: 586, startPoint y: 470, endPoint x: 368, endPoint y: 413, distance: 225.3
click at [368, 413] on ul "20x20’ Booth space - $20,800 Industry Forum Breakfast - Monday - $85,000 Meetin…" at bounding box center [855, 446] width 1042 height 70
copy ul "20x20’ Booth space - $20,800 Industry Forum Breakfast - Monday - $85,000 Meetin…"
click at [1264, 28] on span "Search" at bounding box center [1274, 25] width 43 height 14
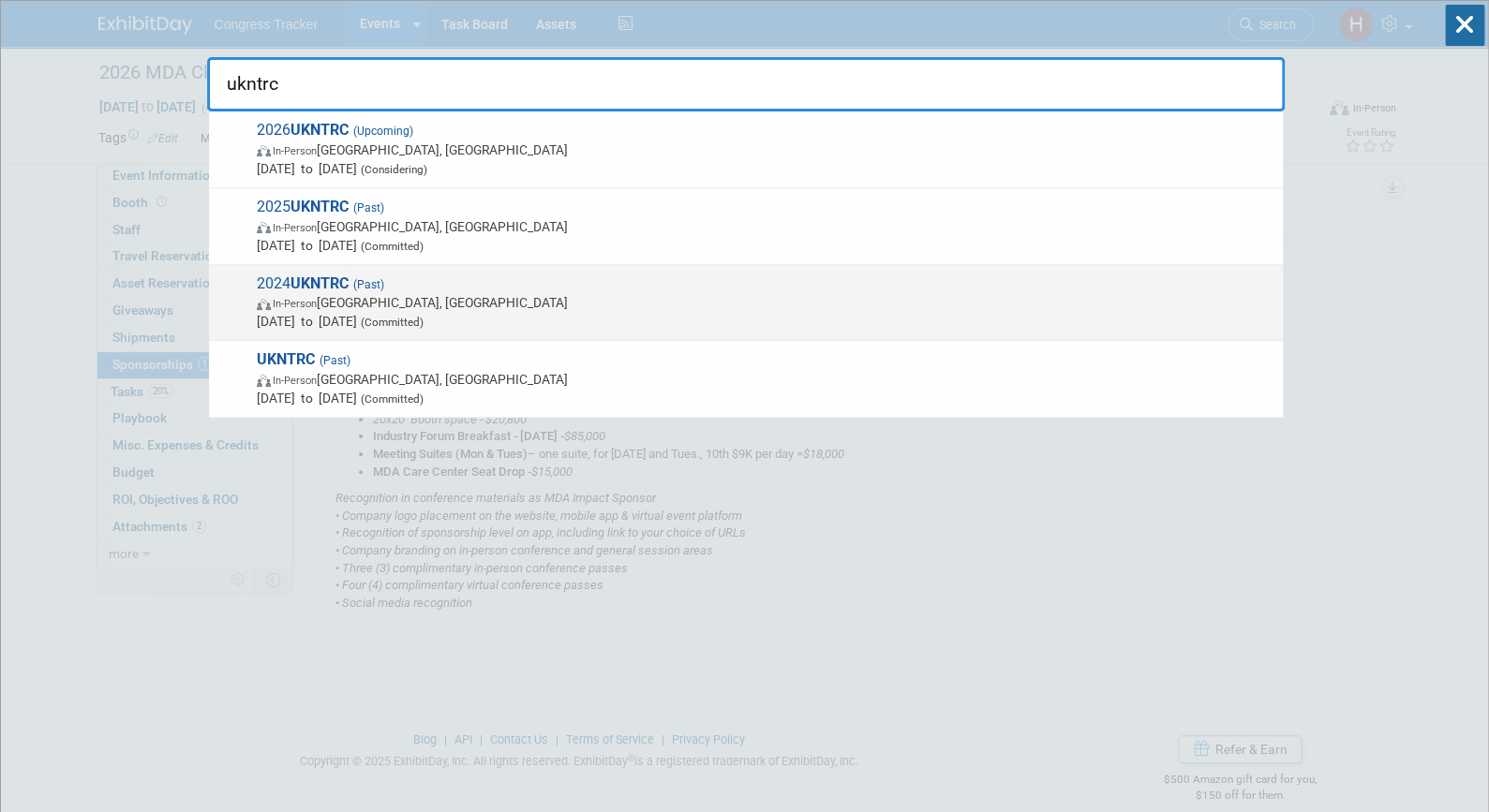
type input "ukntrc"
click at [870, 288] on span "2024 UKNTRC (Past) In-Person England, United Kingdom Apr 17, 2024 to Apr 18, 20…" at bounding box center [762, 302] width 1022 height 57
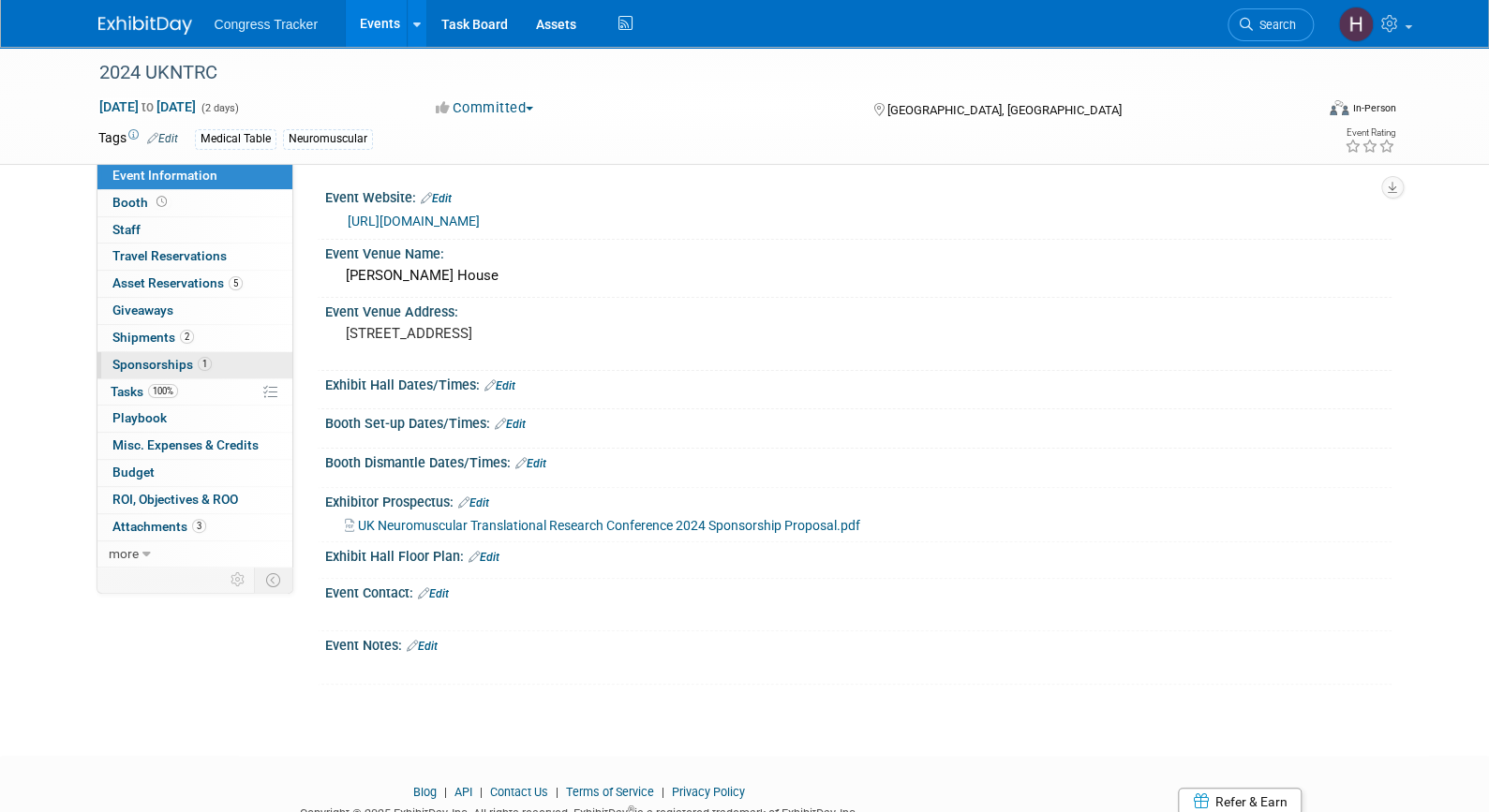
click at [158, 367] on span "Sponsorships 1" at bounding box center [161, 363] width 99 height 15
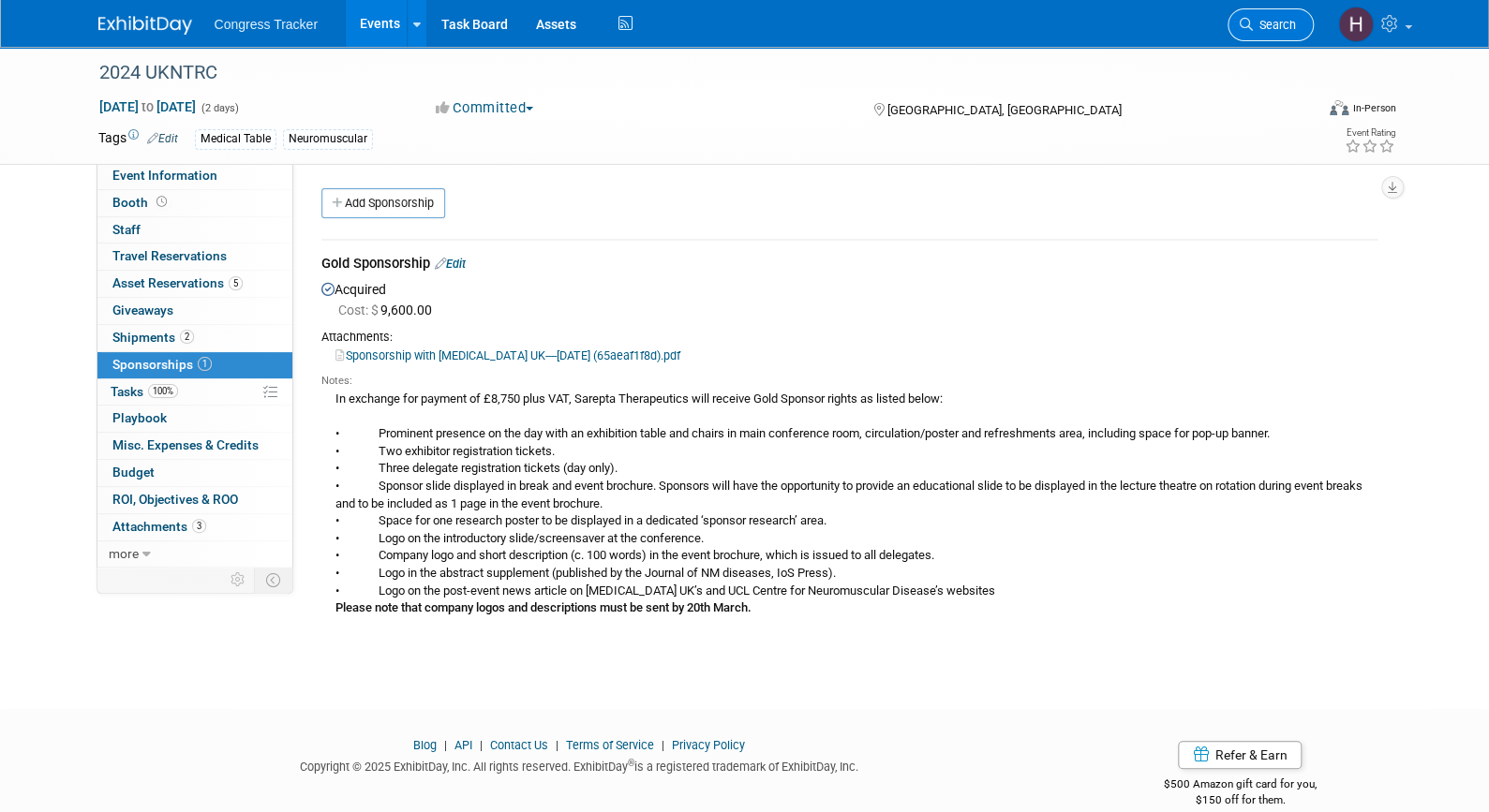
click at [1269, 30] on span "Search" at bounding box center [1274, 25] width 43 height 14
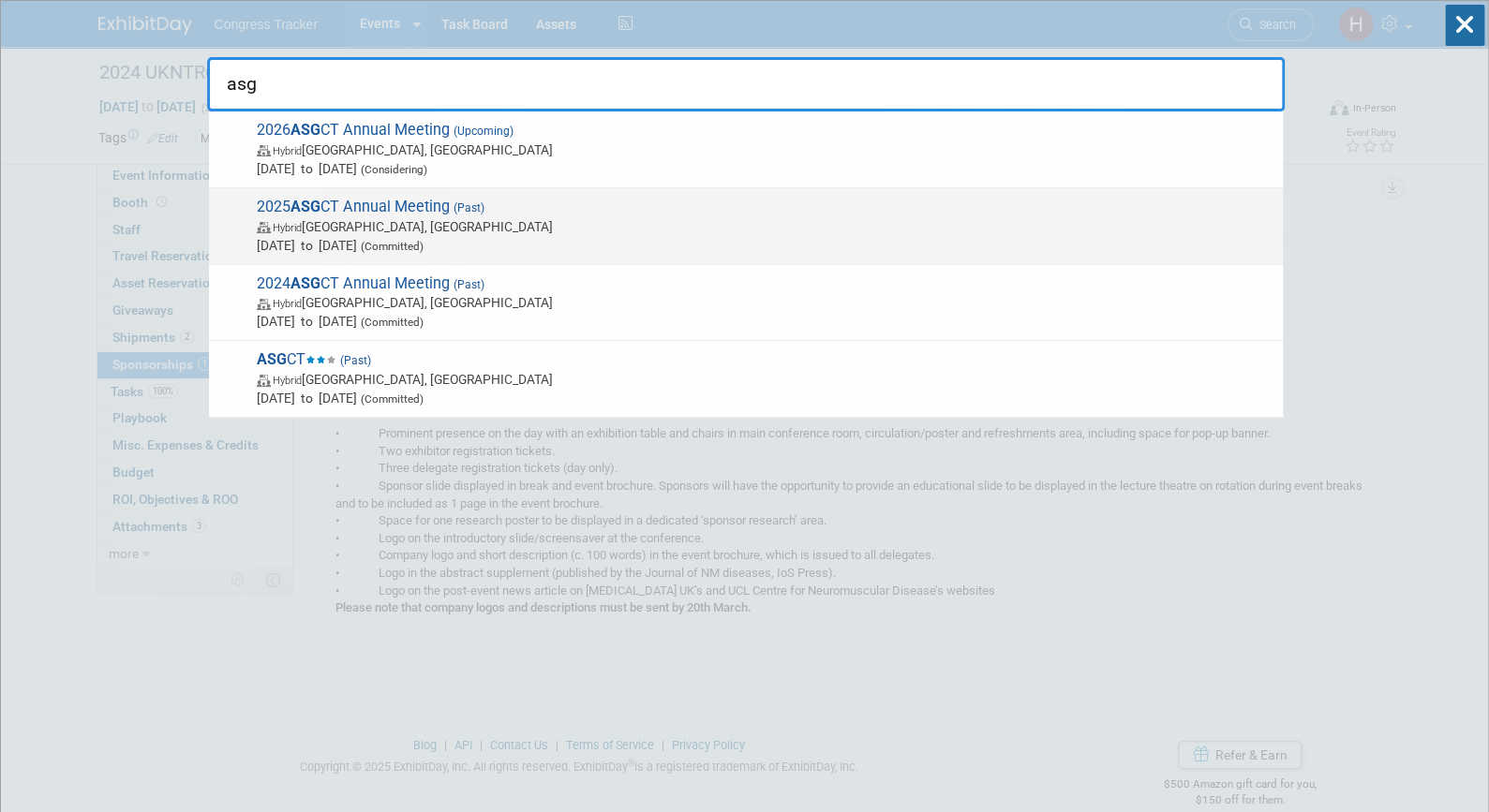
type input "asg"
click at [573, 202] on span "2025 ASG CT Annual Meeting (Past) Hybrid New Orleans, LA May 13, 2025 to May 17…" at bounding box center [762, 226] width 1022 height 57
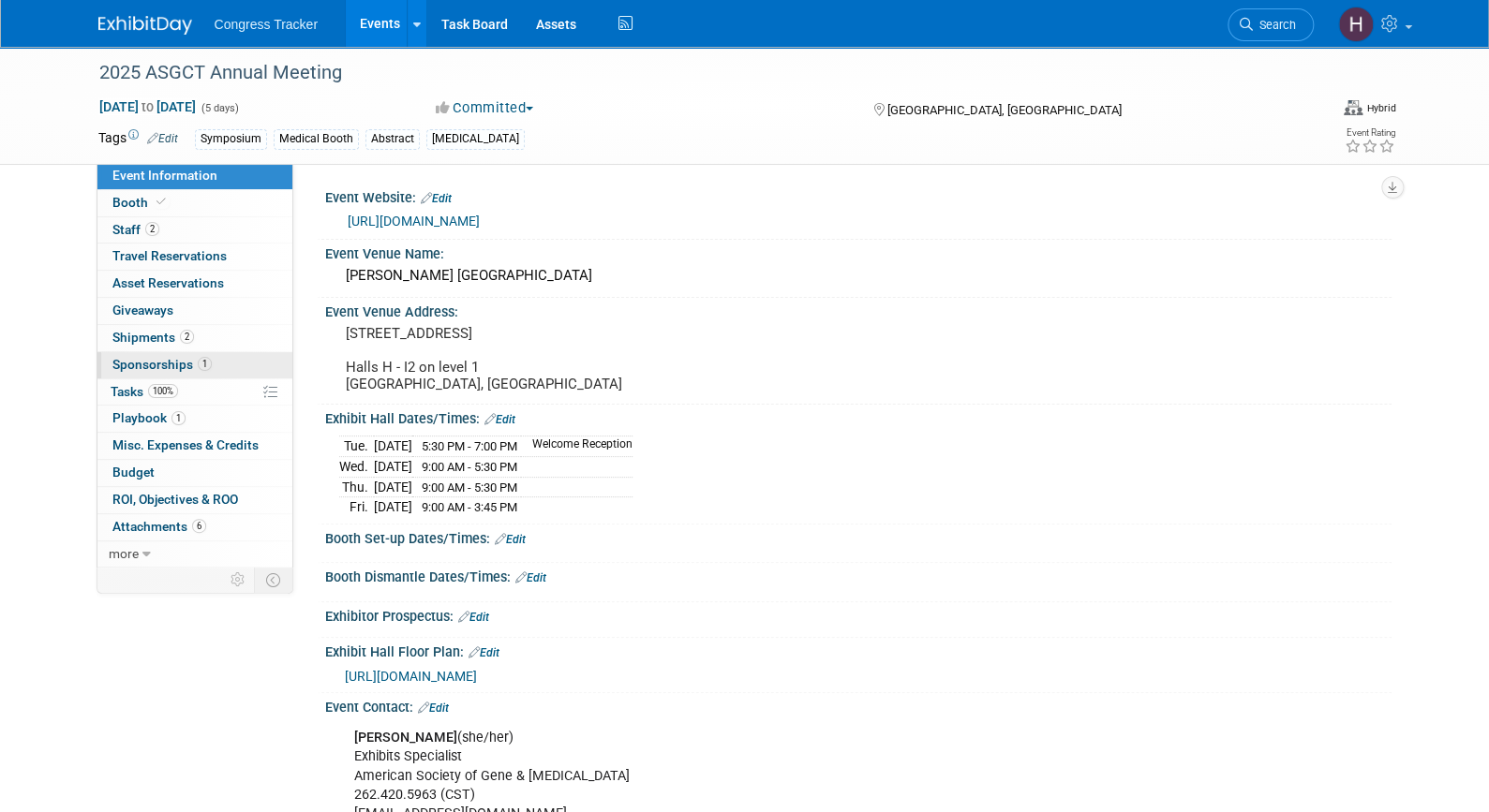
click at [212, 360] on link "1 Sponsorships 1" at bounding box center [194, 365] width 194 height 27
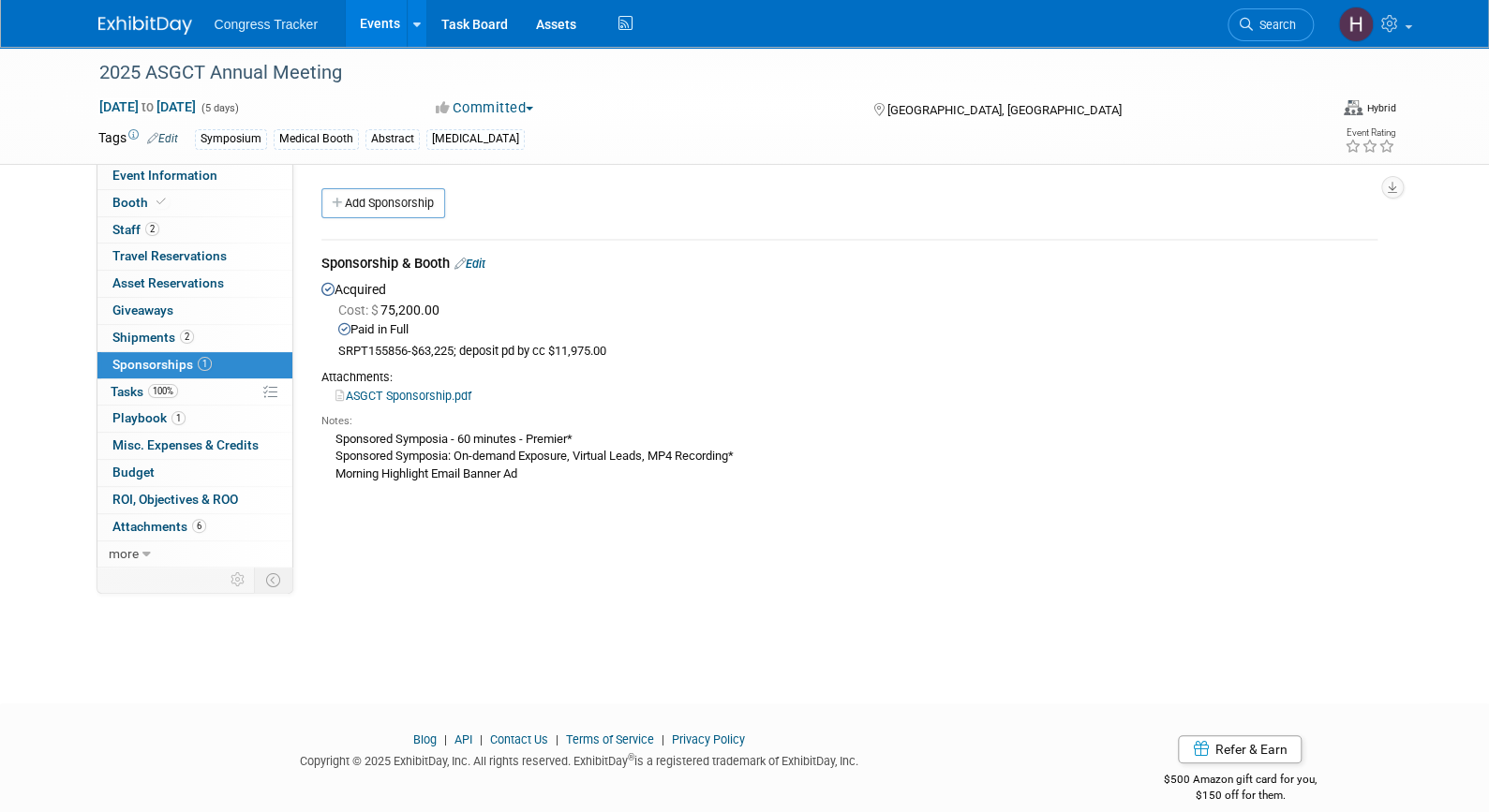
click at [391, 400] on link "ASGCT Sponsorship.pdf" at bounding box center [403, 396] width 136 height 14
click at [1233, 28] on link "Search" at bounding box center [1271, 25] width 86 height 32
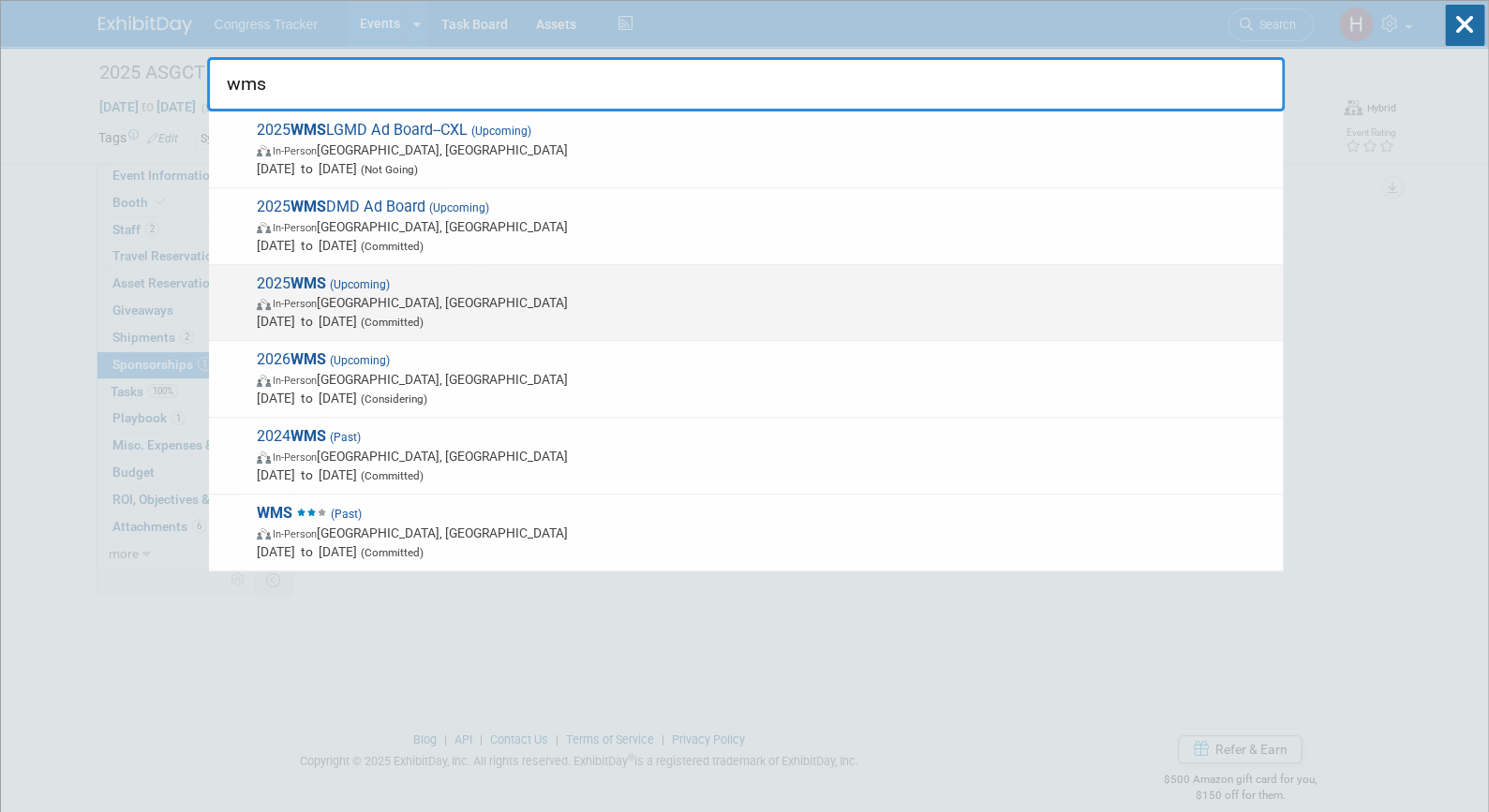
type input "wms"
click at [396, 295] on span "In-Person Wien, Austria" at bounding box center [764, 302] width 1017 height 19
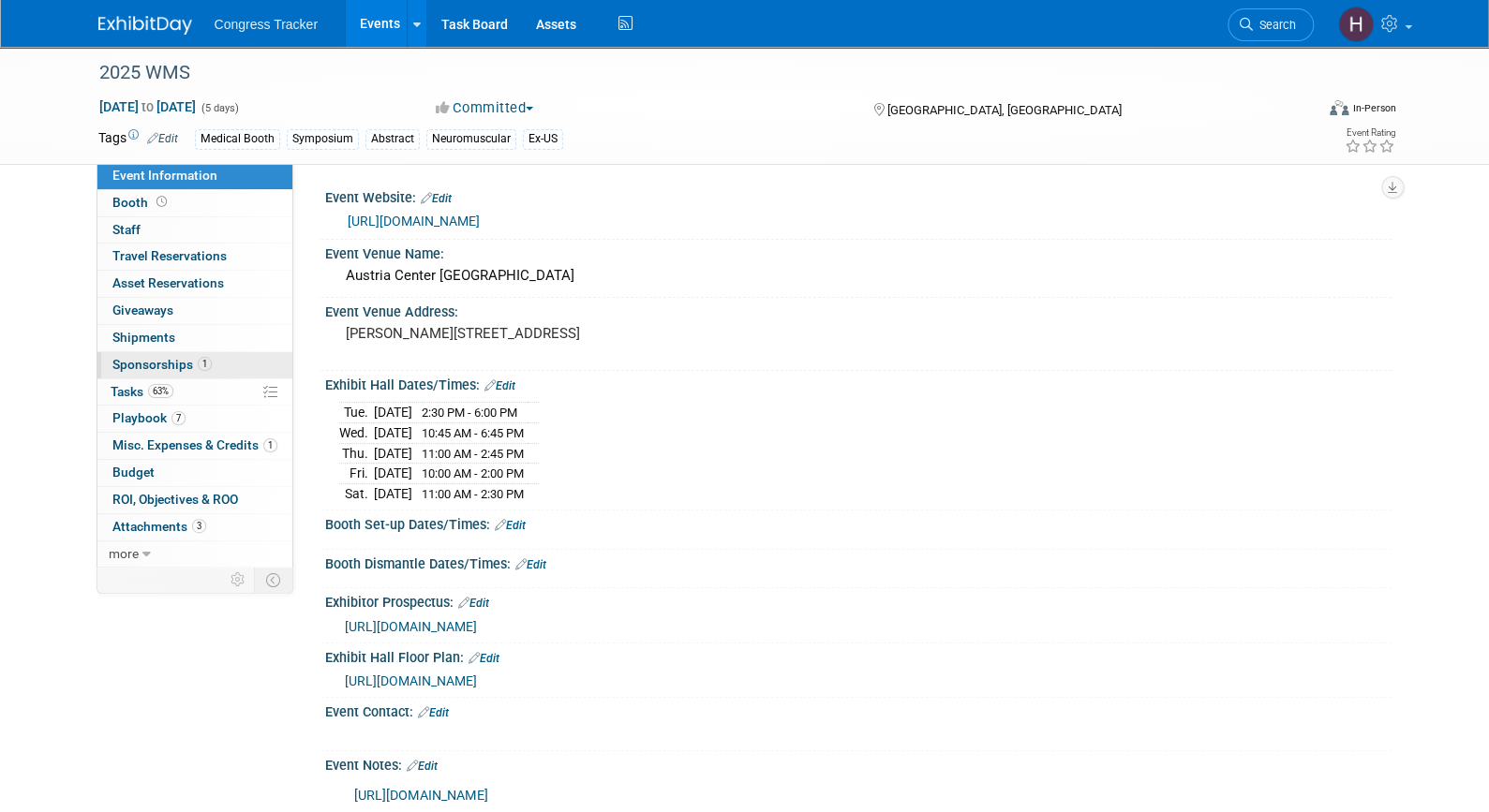
click at [209, 367] on link "1 Sponsorships 1" at bounding box center [194, 365] width 194 height 27
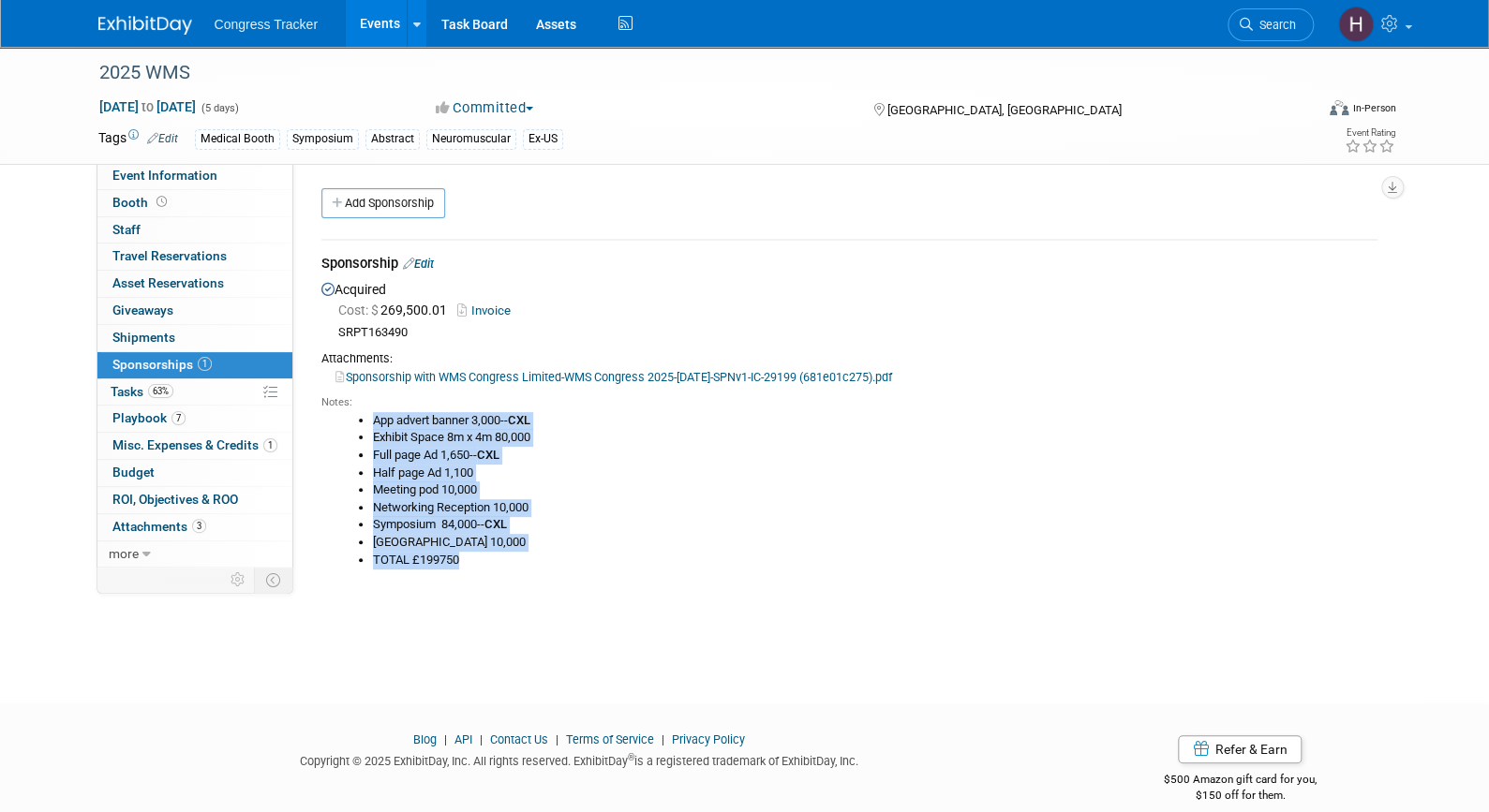
drag, startPoint x: 464, startPoint y: 562, endPoint x: 365, endPoint y: 413, distance: 178.9
click at [365, 413] on ul "App advert banner 3,000-- CXL Exhibit Space 8m x 4m 80,000 Full page Ad 1,650--…" at bounding box center [855, 490] width 1042 height 156
copy ul "App advert banner 3,000-- CXL Exhibit Space 8m x 4m 80,000 Full page Ad 1,650--…"
click at [1284, 23] on span "Search" at bounding box center [1274, 25] width 43 height 14
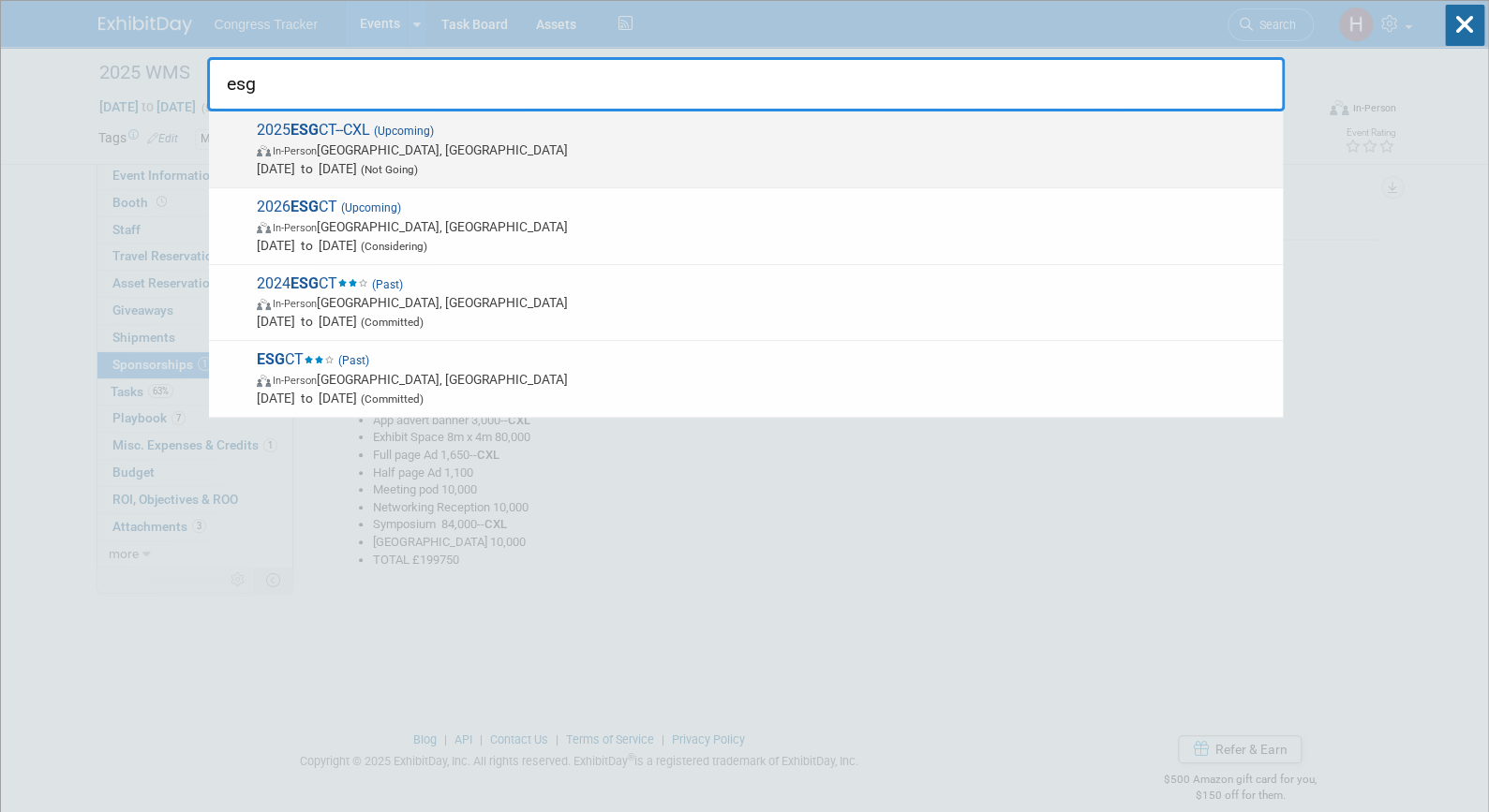
type input "esg"
click at [795, 150] on span "In-Person Sevilla, Spain" at bounding box center [764, 149] width 1017 height 19
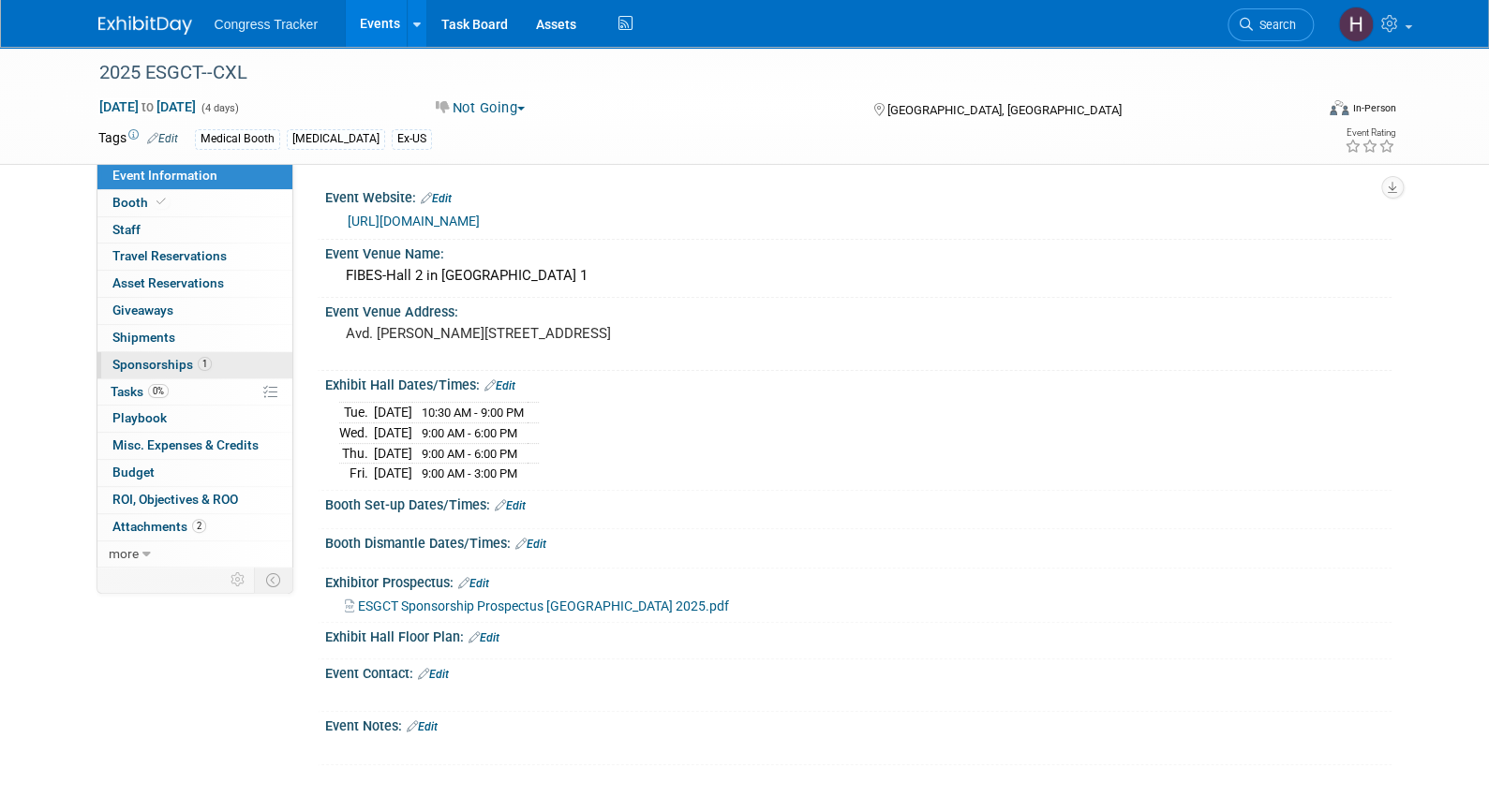
click at [198, 370] on span "Sponsorships 1" at bounding box center [161, 363] width 99 height 15
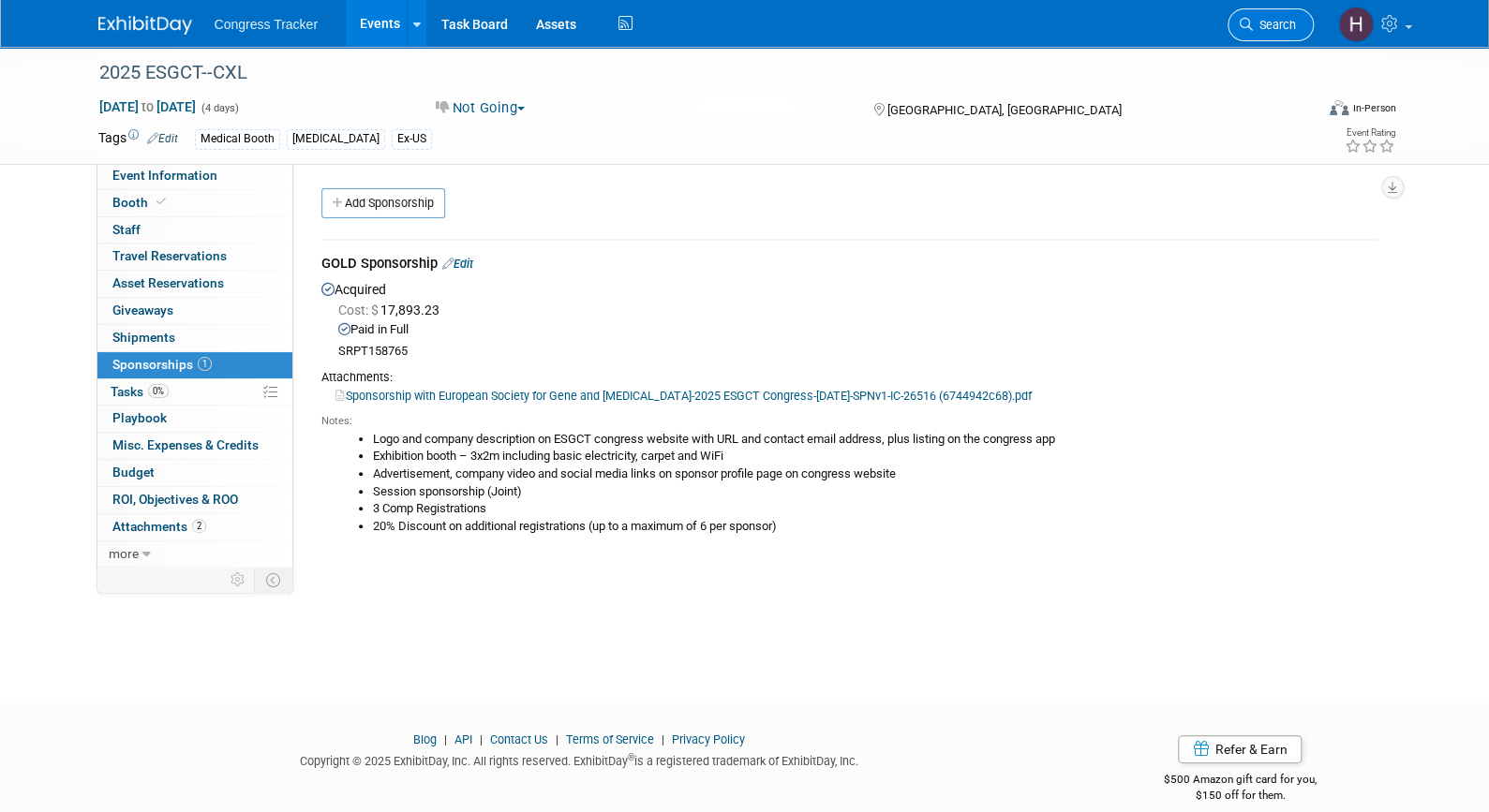
click at [1269, 20] on span "Search" at bounding box center [1274, 25] width 43 height 14
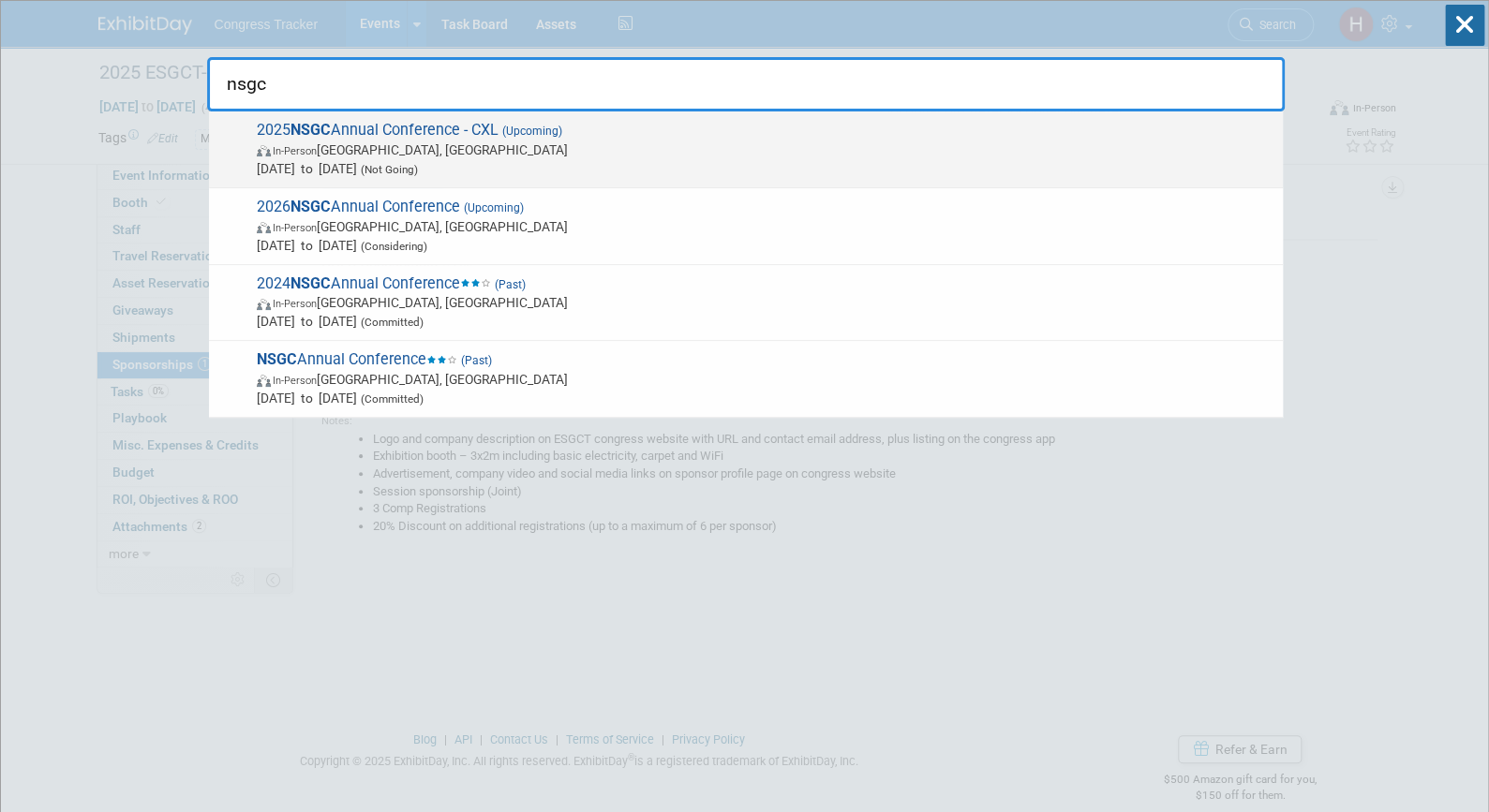
type input "nsgc"
click at [877, 136] on span "2025 NSGC Annual Conference - CXL (Upcoming) In-Person Seattle, WA Nov 7, 2025 …" at bounding box center [762, 149] width 1022 height 57
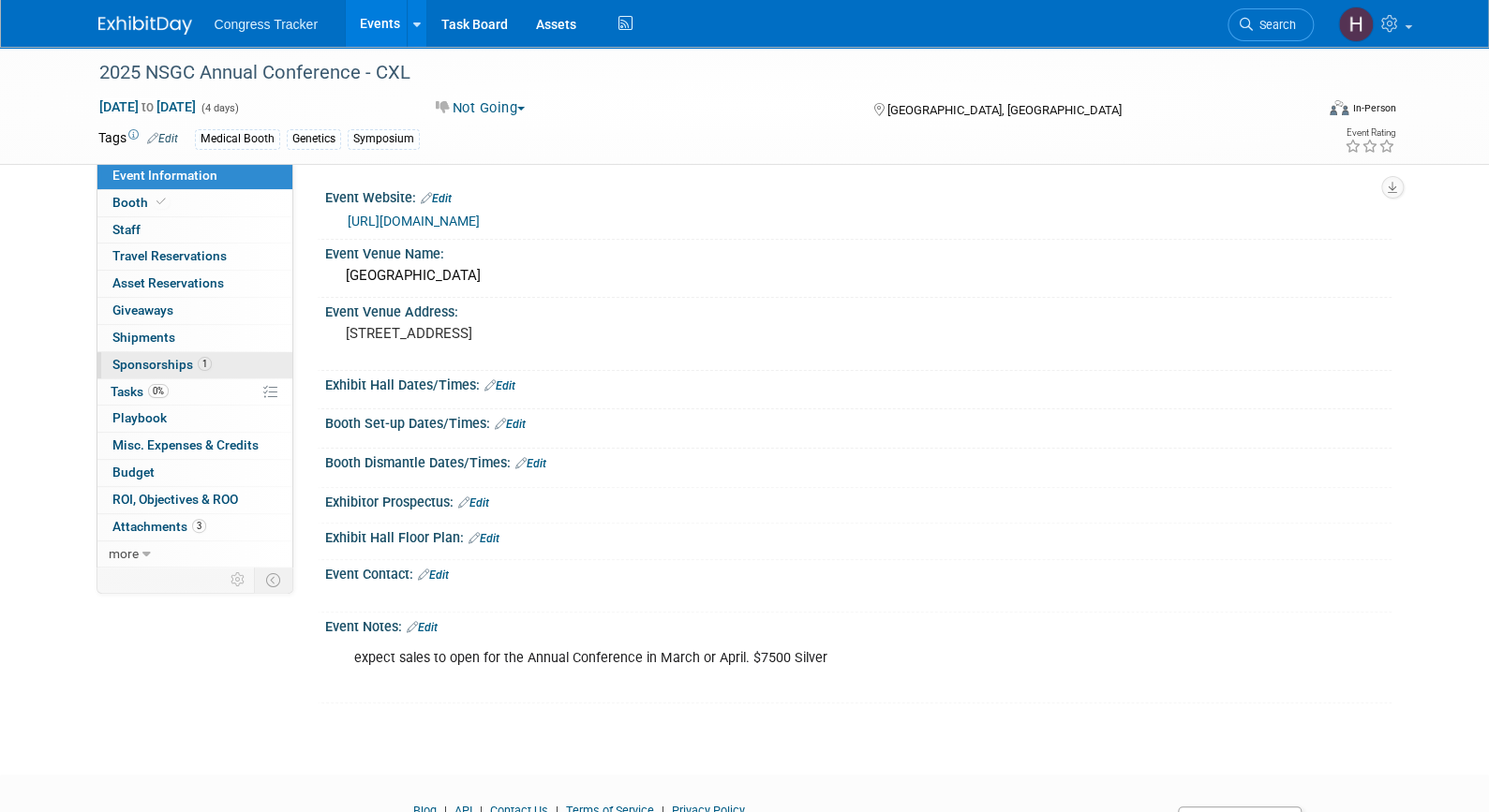
click at [176, 367] on span "Sponsorships 1" at bounding box center [161, 363] width 99 height 15
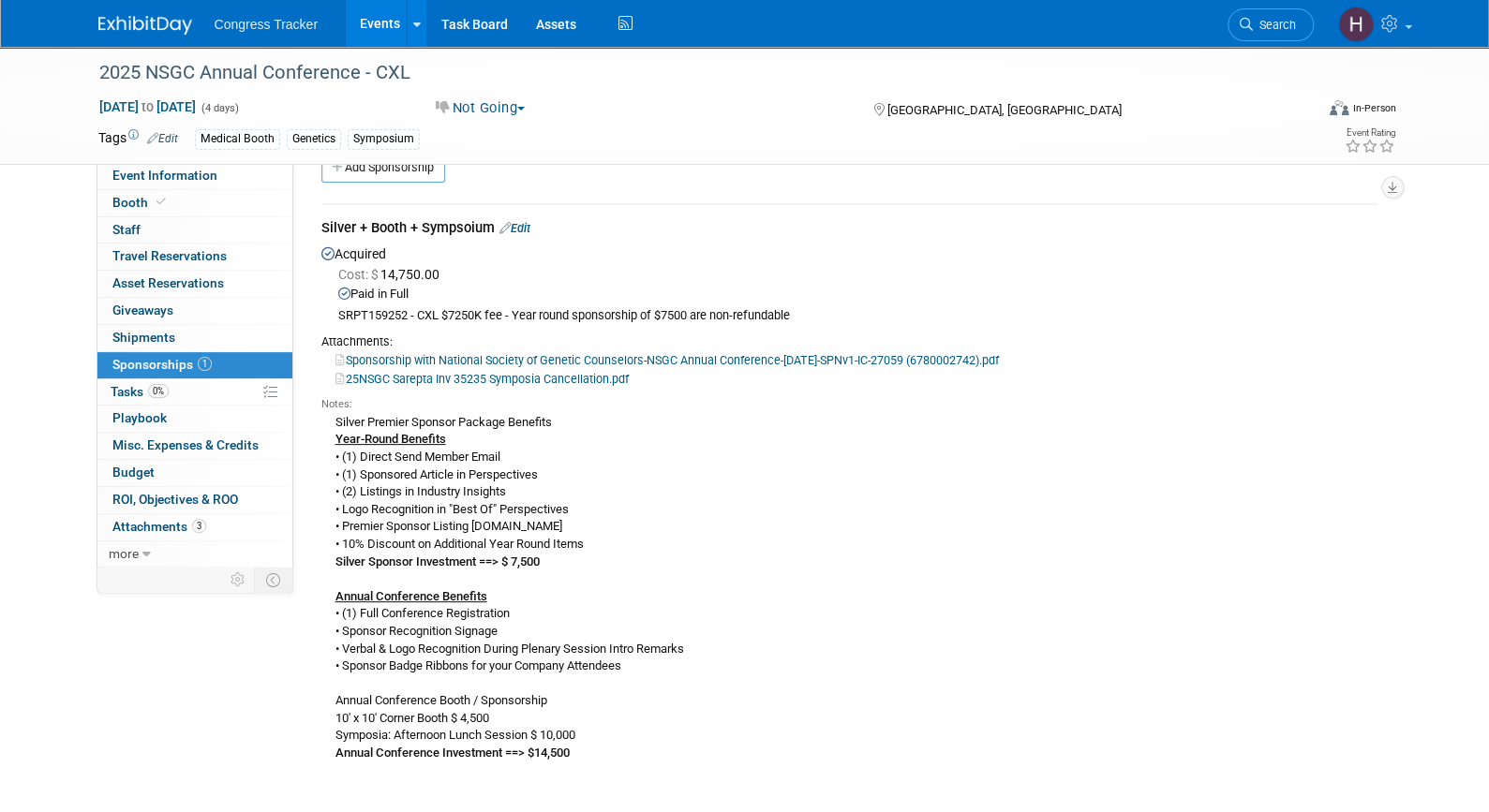
scroll to position [36, 0]
drag, startPoint x: 580, startPoint y: 730, endPoint x: 325, endPoint y: 721, distance: 255.2
click at [325, 721] on div "Silver Premier Sponsor Package Benefits Year-Round Benefits • (1) Direct Send M…" at bounding box center [849, 586] width 1056 height 351
copy div "10' x 10' Corner Booth $ 4,500 Symposia: Afternoon Lunch Session $ 10,000"
drag, startPoint x: 514, startPoint y: 486, endPoint x: 325, endPoint y: 455, distance: 191.5
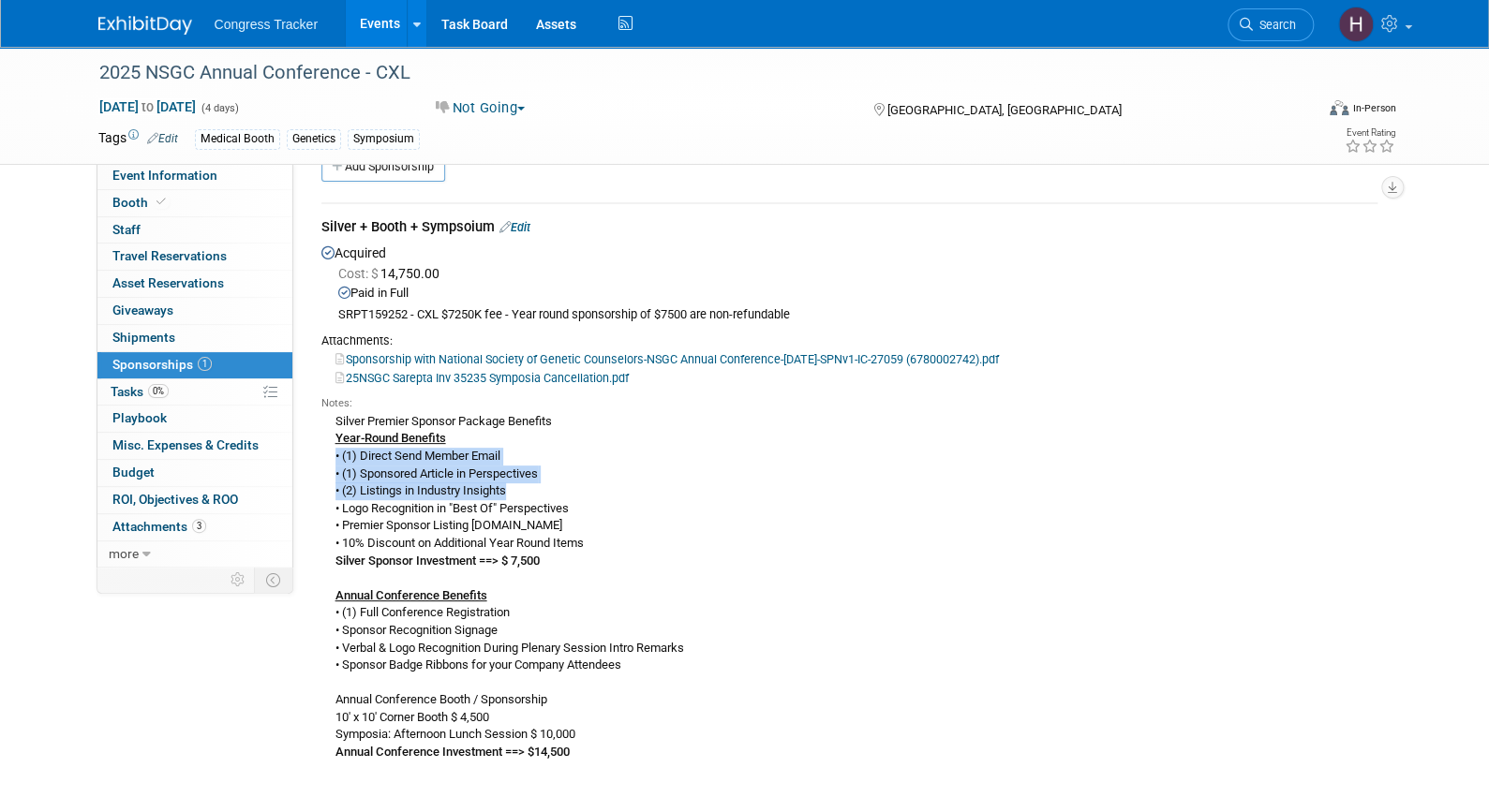
click at [325, 455] on div "Silver Premier Sponsor Package Benefits Year-Round Benefits • (1) Direct Send M…" at bounding box center [849, 586] width 1056 height 351
copy div "• (1) Direct Send Member Email • (1) Sponsored Article in Perspectives • (2) Li…"
click at [1264, 23] on span "Search" at bounding box center [1274, 25] width 43 height 14
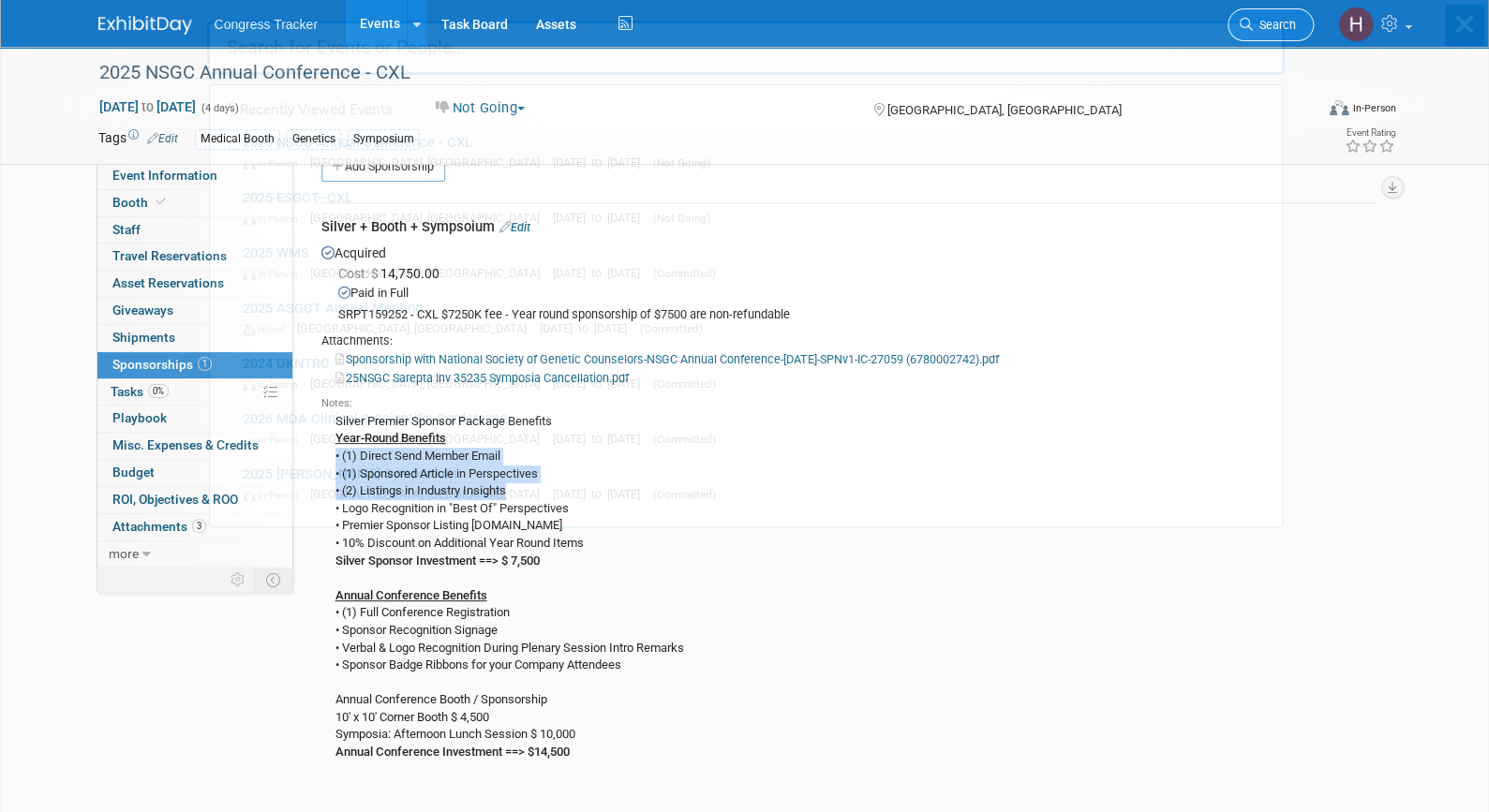
scroll to position [0, 0]
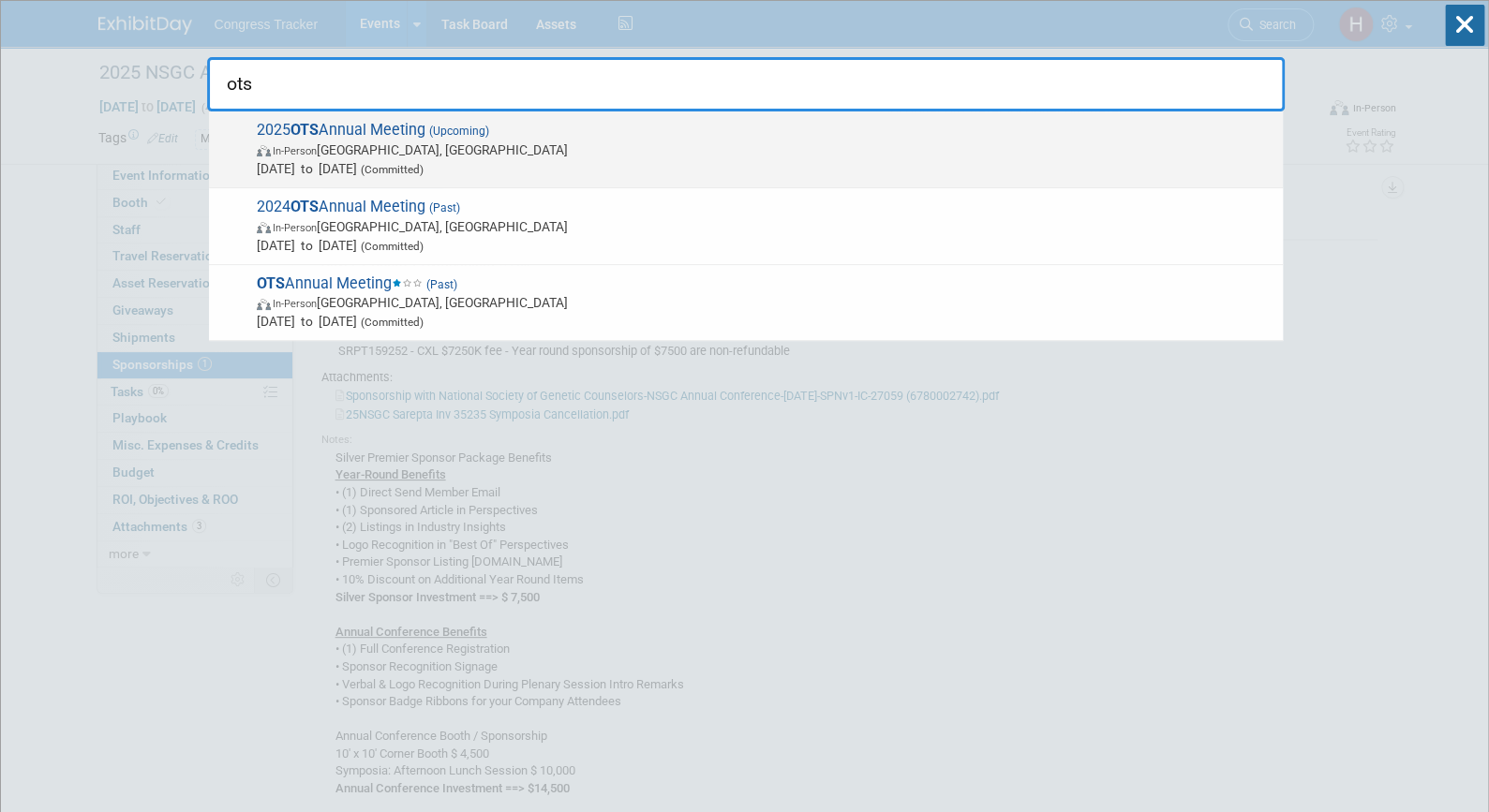
type input "ots"
click at [684, 174] on span "Oct 19, 2025 to Oct 22, 2025 (Committed)" at bounding box center [764, 168] width 1017 height 19
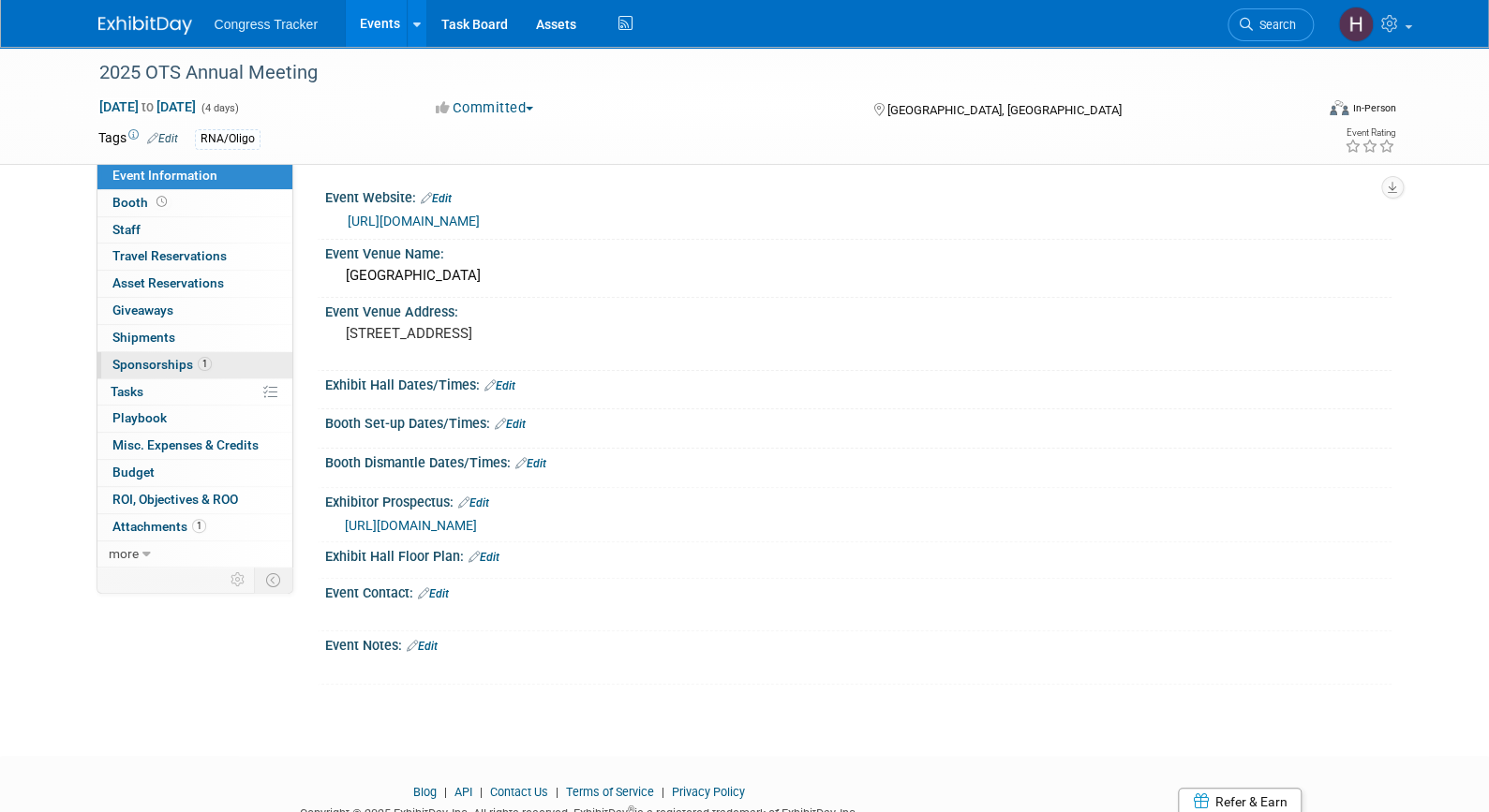
click at [264, 356] on link "1 Sponsorships 1" at bounding box center [194, 365] width 194 height 27
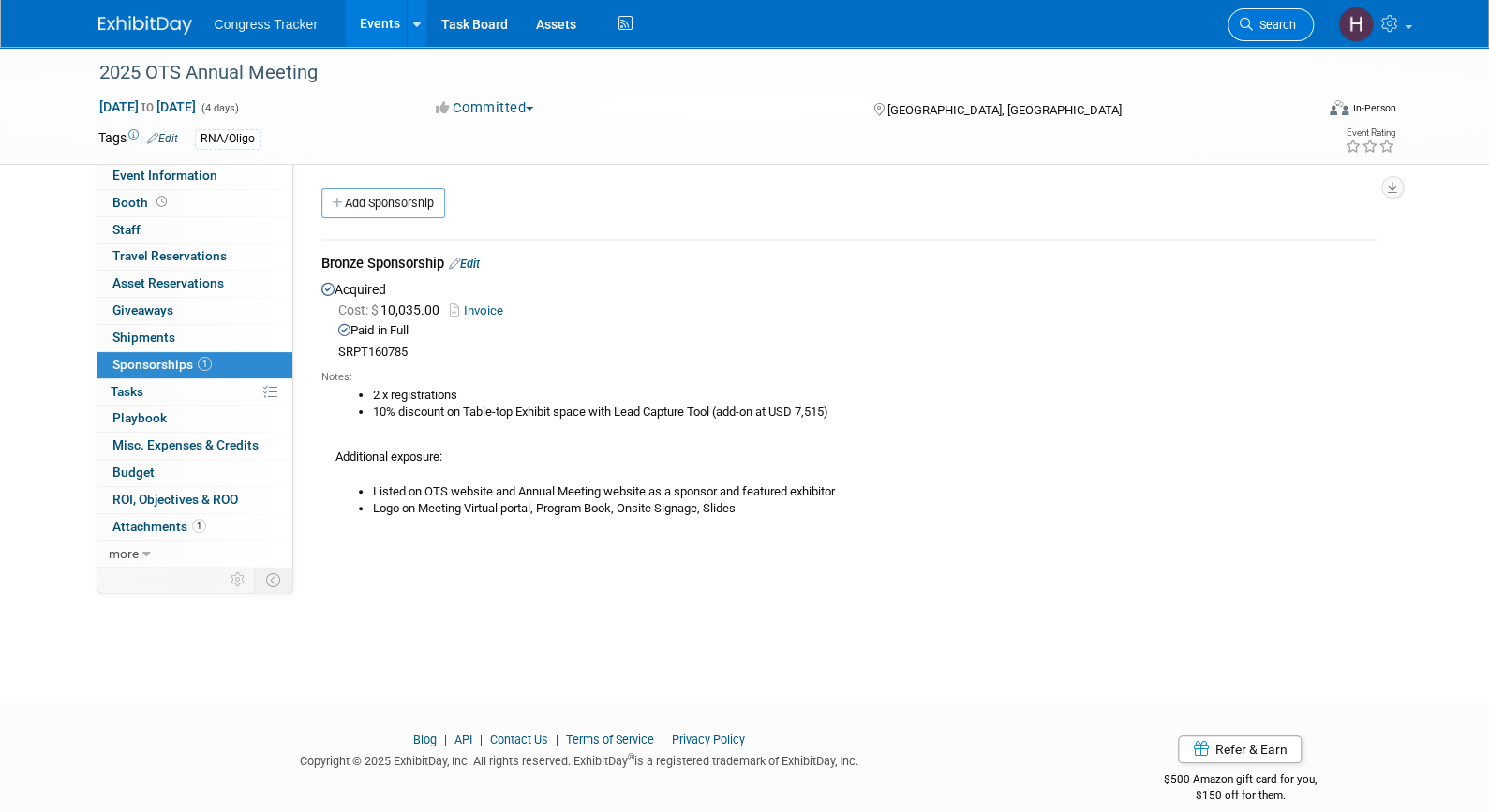
click at [1265, 26] on span "Search" at bounding box center [1274, 25] width 43 height 14
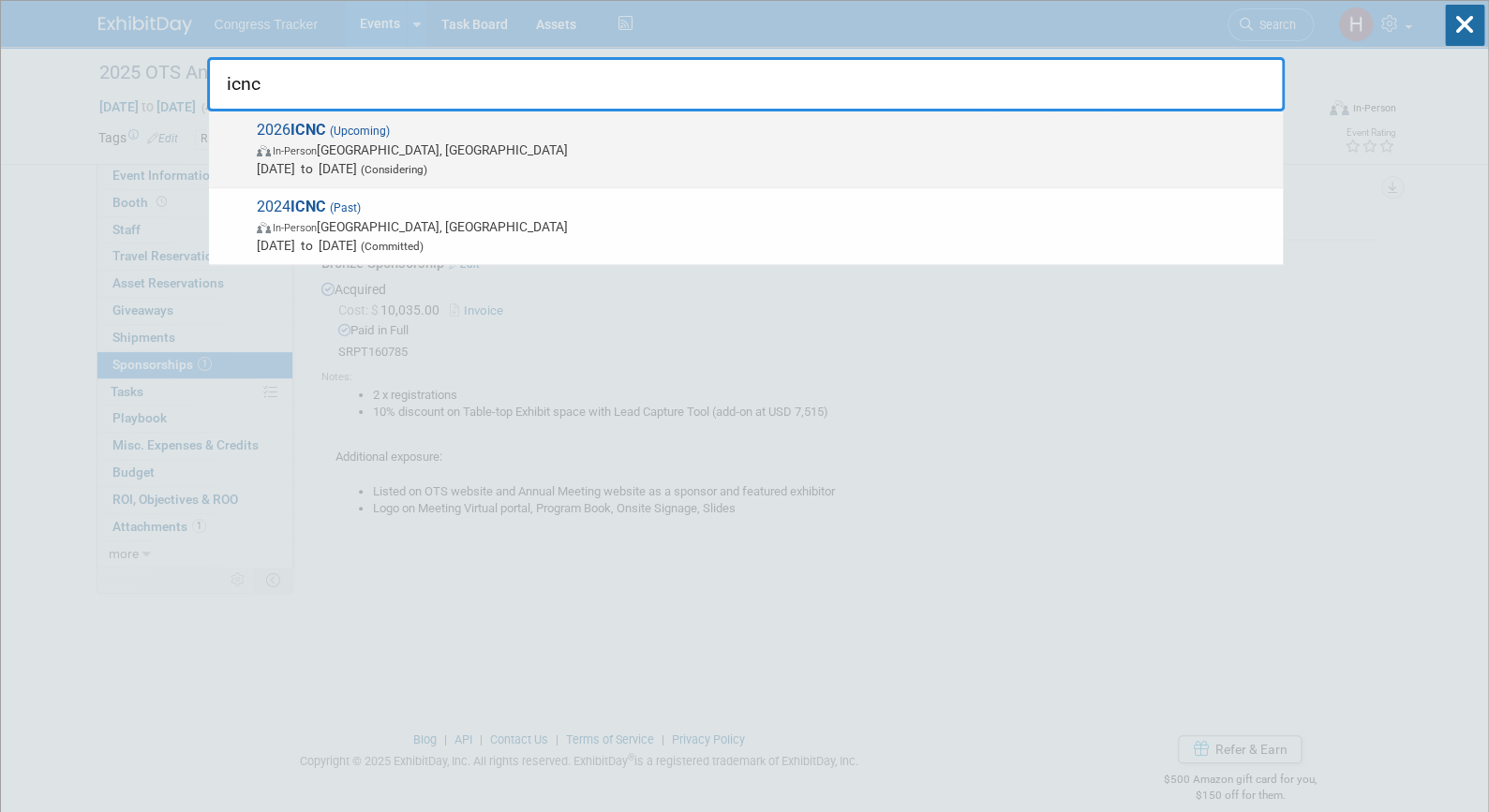
type input "icnc"
click at [443, 121] on span "2026 ICNC (Upcoming) In-Person [GEOGRAPHIC_DATA], [GEOGRAPHIC_DATA] [DATE] to […" at bounding box center [762, 149] width 1022 height 57
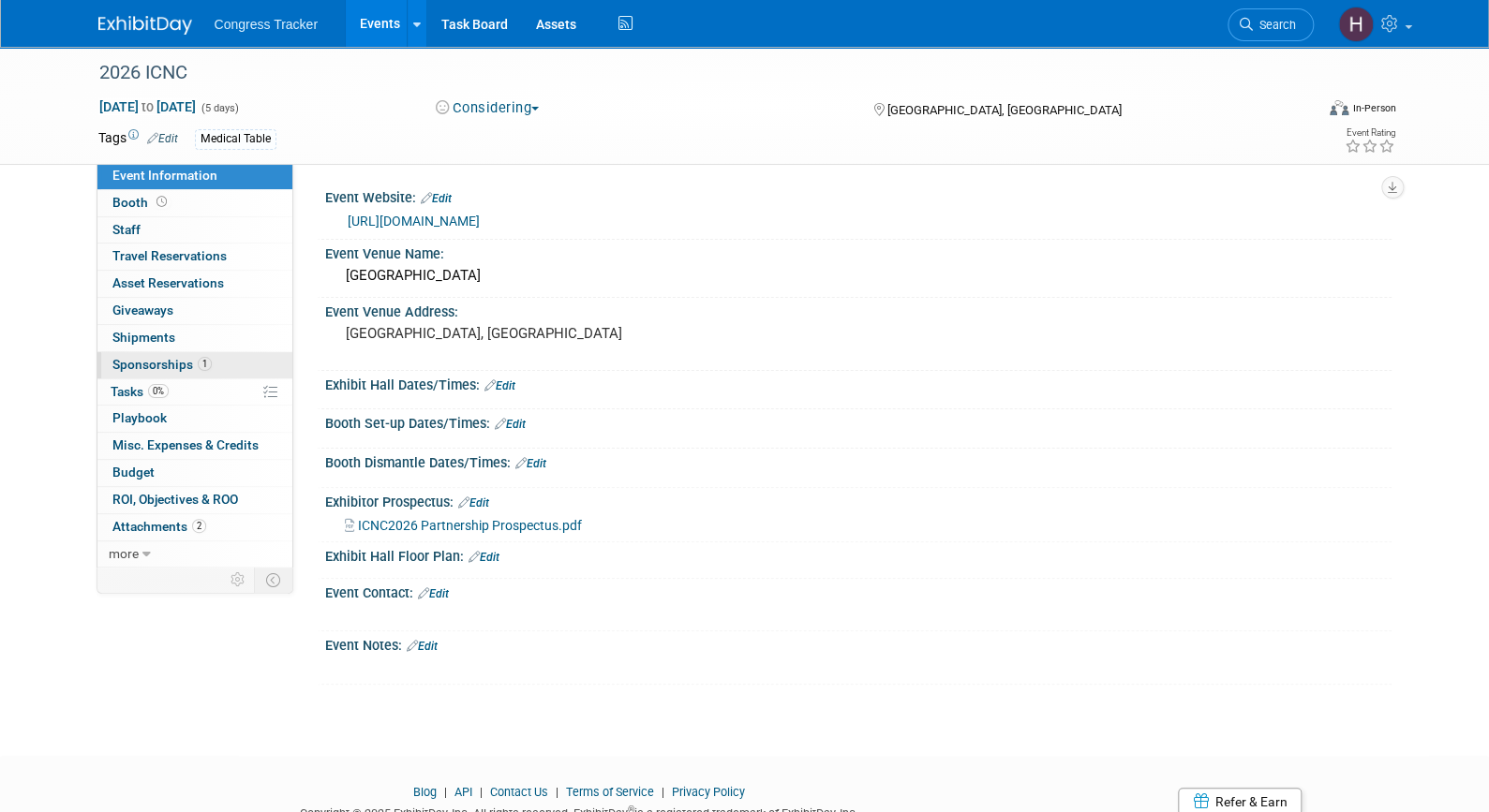
click at [207, 358] on span "1" at bounding box center [204, 363] width 14 height 14
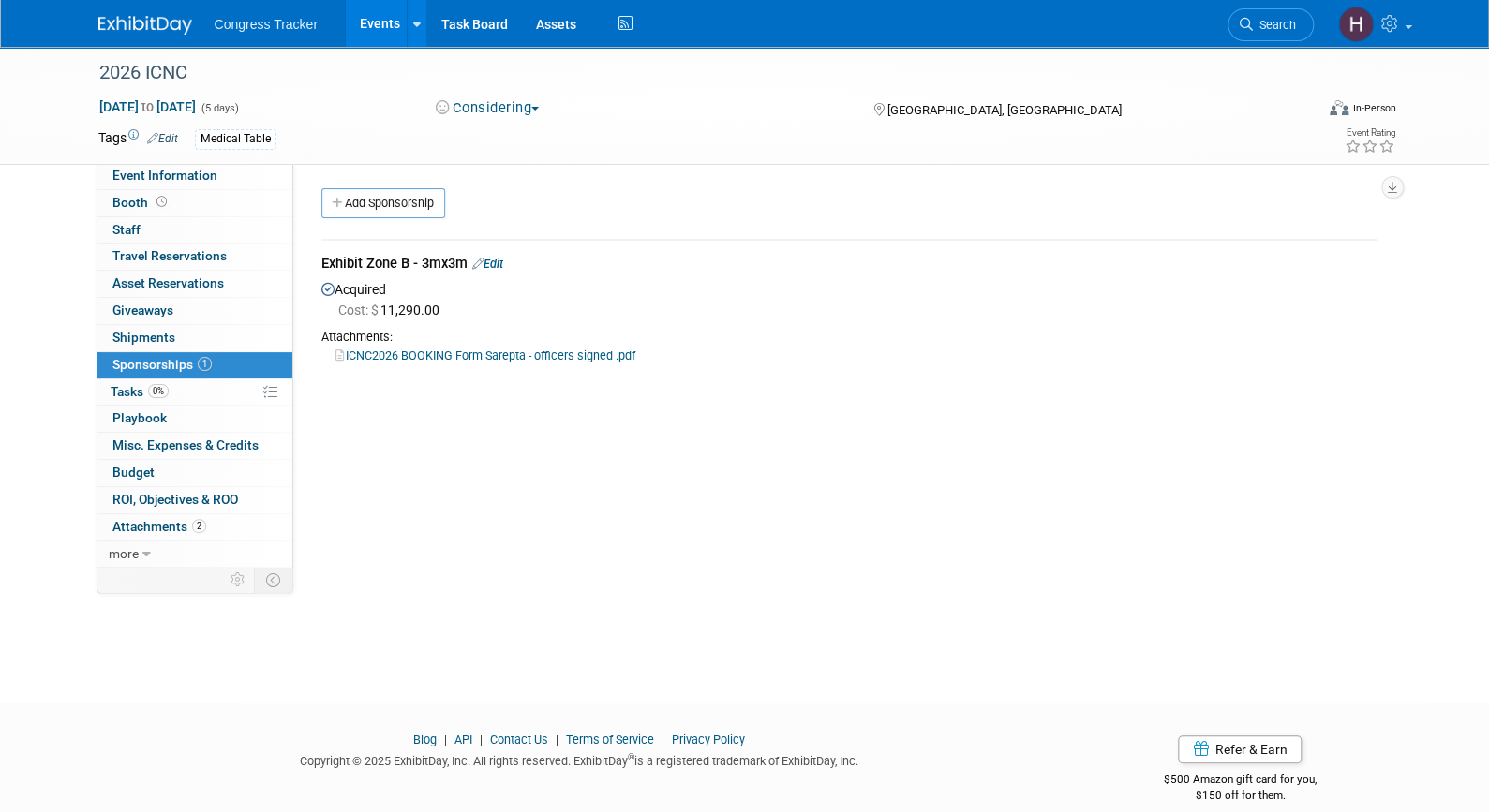
click at [448, 352] on link "ICNC2026 BOOKING Form Sarepta - officers signed .pdf" at bounding box center [484, 355] width 300 height 14
click at [1254, 30] on span "Search" at bounding box center [1274, 25] width 43 height 14
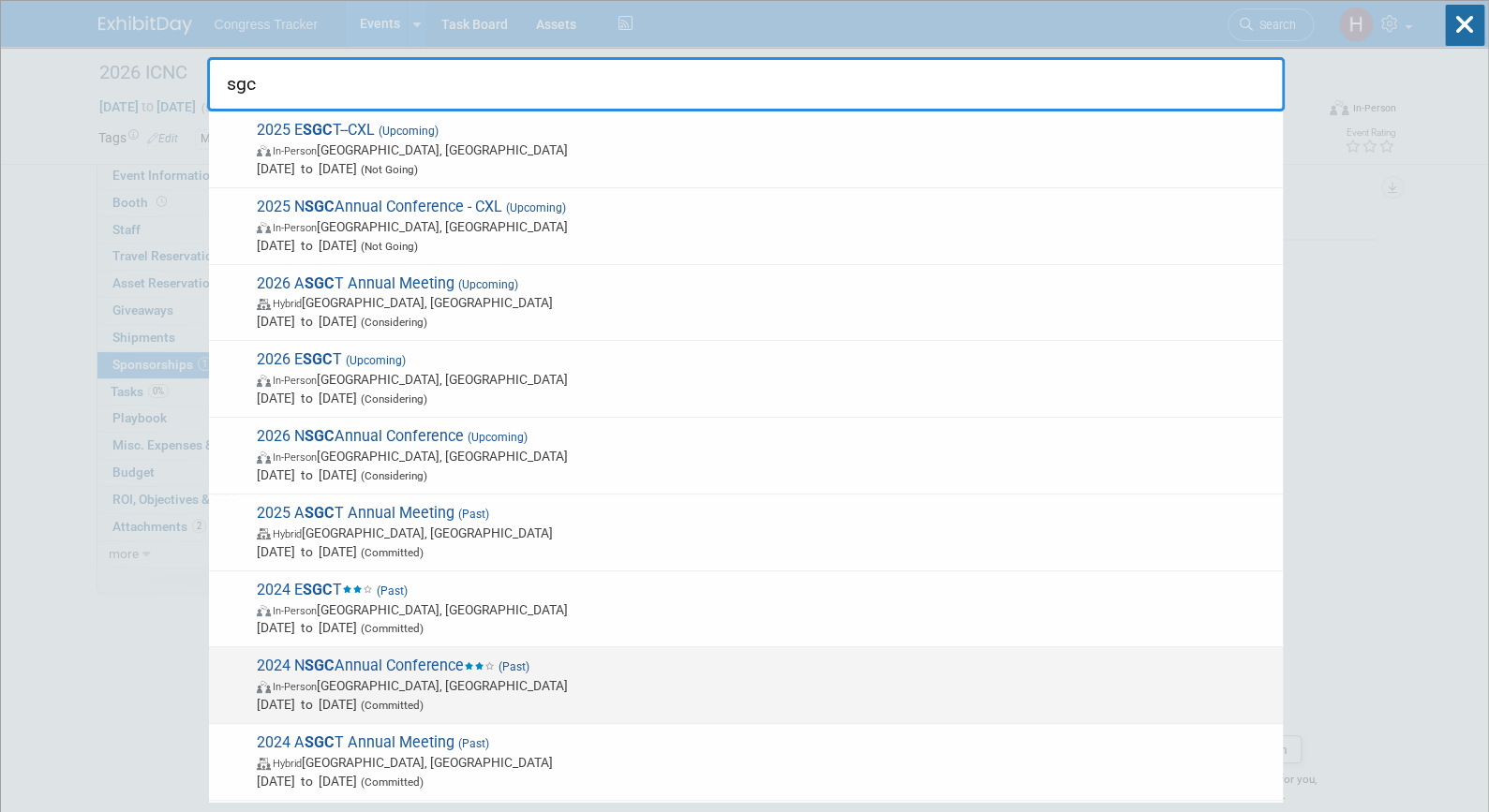
type input "sgc"
click at [378, 677] on span "In-Person New Orleans, LA" at bounding box center [764, 685] width 1017 height 19
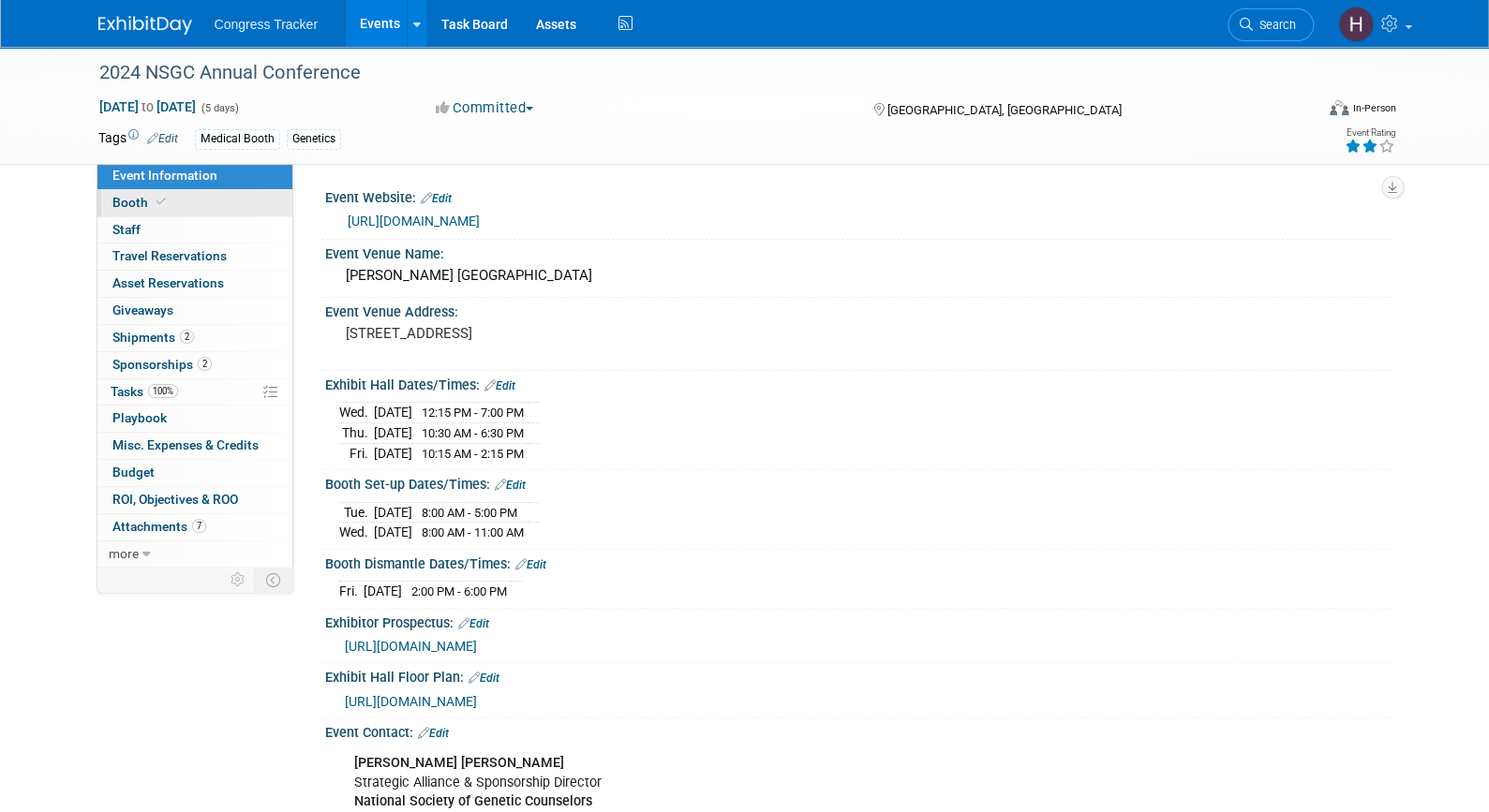
click at [149, 209] on span "Booth" at bounding box center [140, 201] width 57 height 15
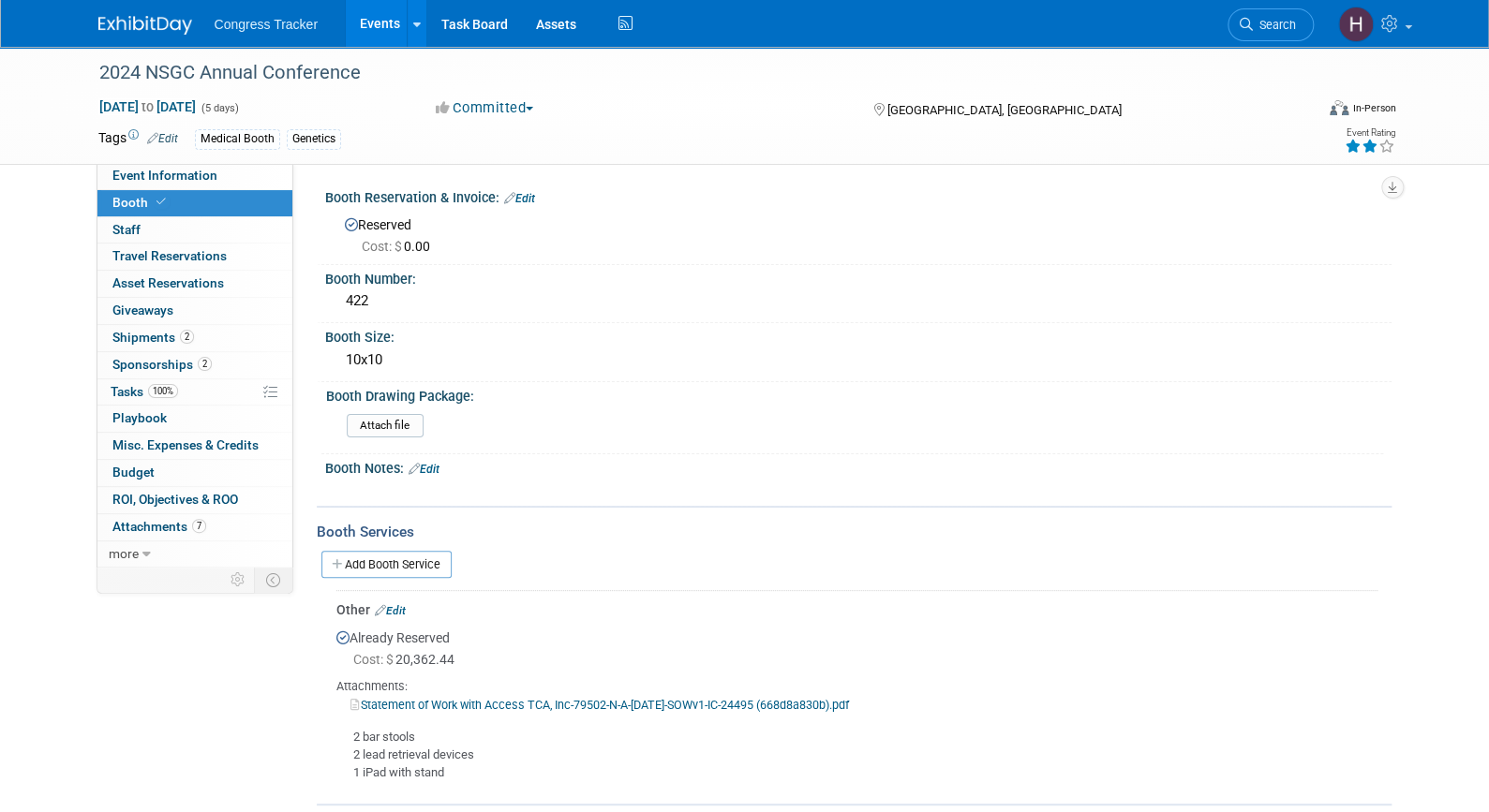
scroll to position [191, 0]
